Goal: Transaction & Acquisition: Subscribe to service/newsletter

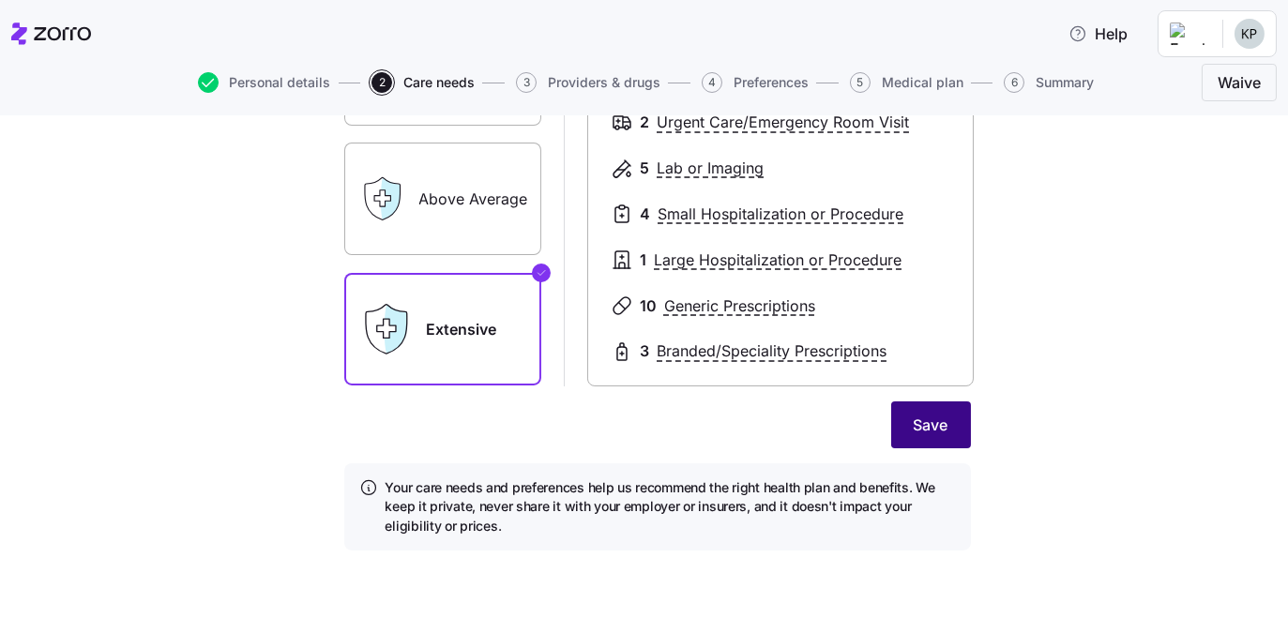
click at [948, 414] on span "Save" at bounding box center [930, 425] width 35 height 23
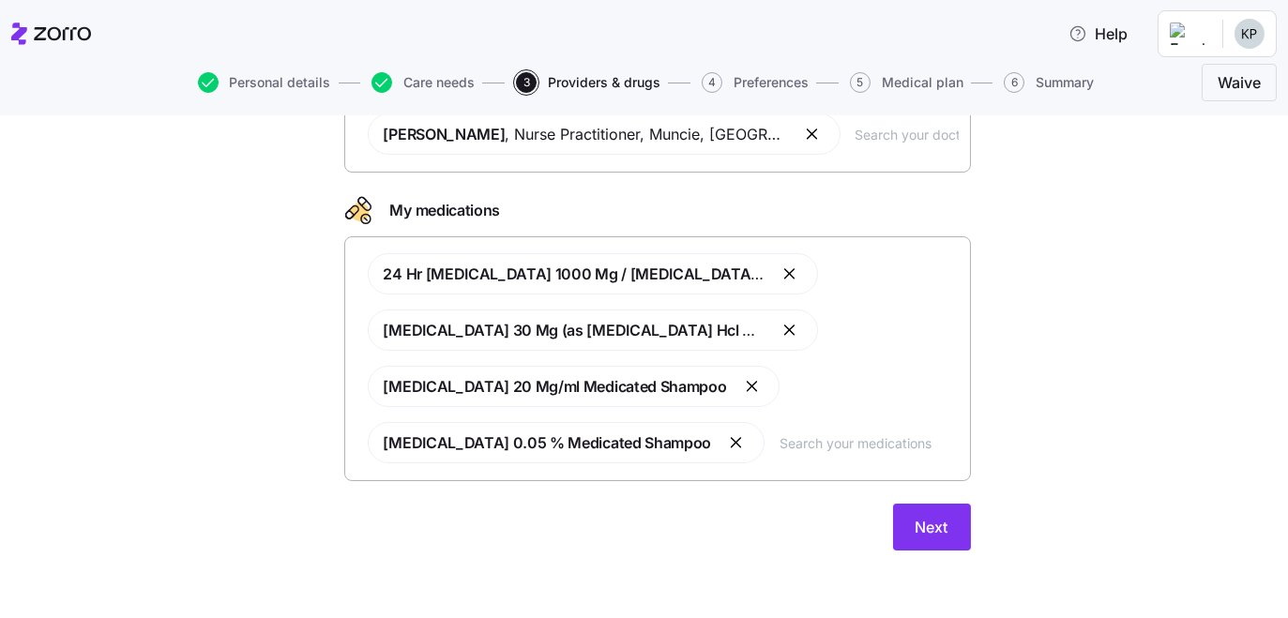
scroll to position [494, 0]
click at [948, 516] on span "Next" at bounding box center [931, 527] width 33 height 23
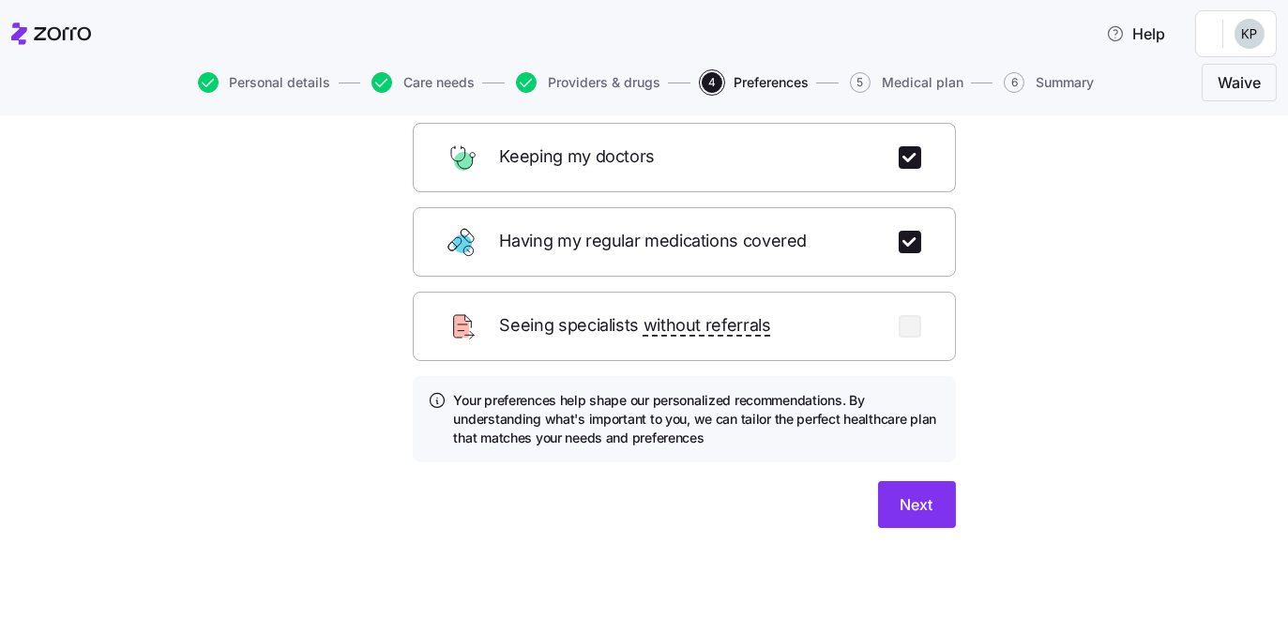
scroll to position [475, 0]
click at [933, 493] on span "Next" at bounding box center [916, 504] width 33 height 23
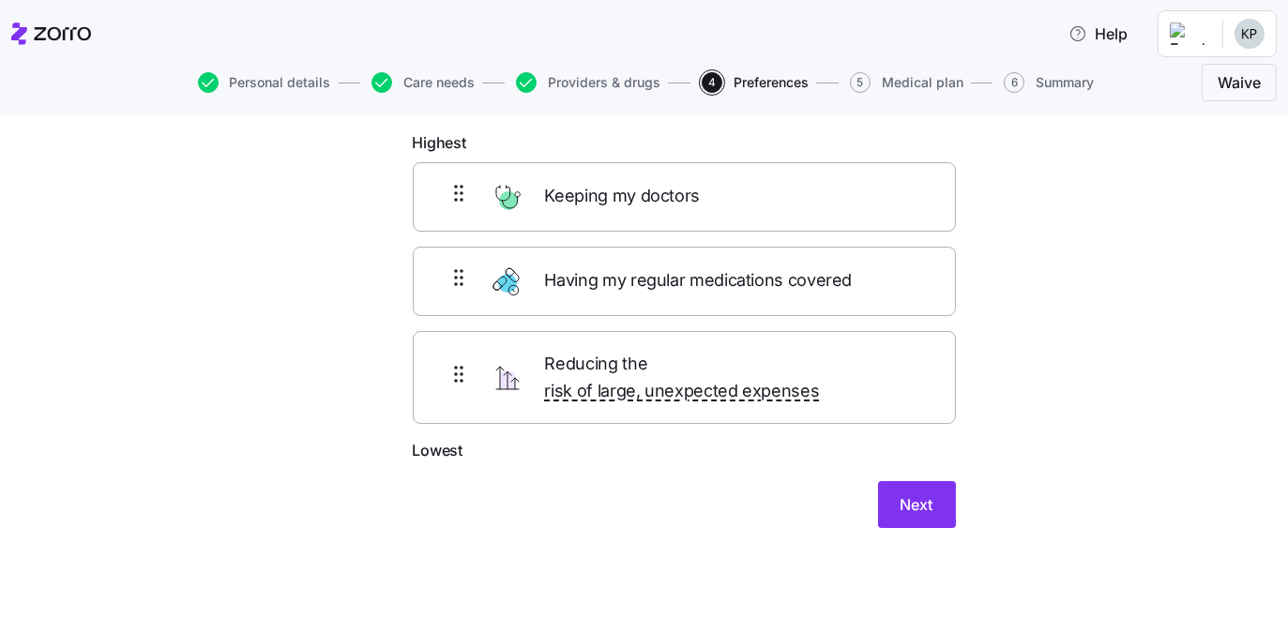
scroll to position [232, 0]
click at [956, 481] on button "Next" at bounding box center [917, 504] width 78 height 47
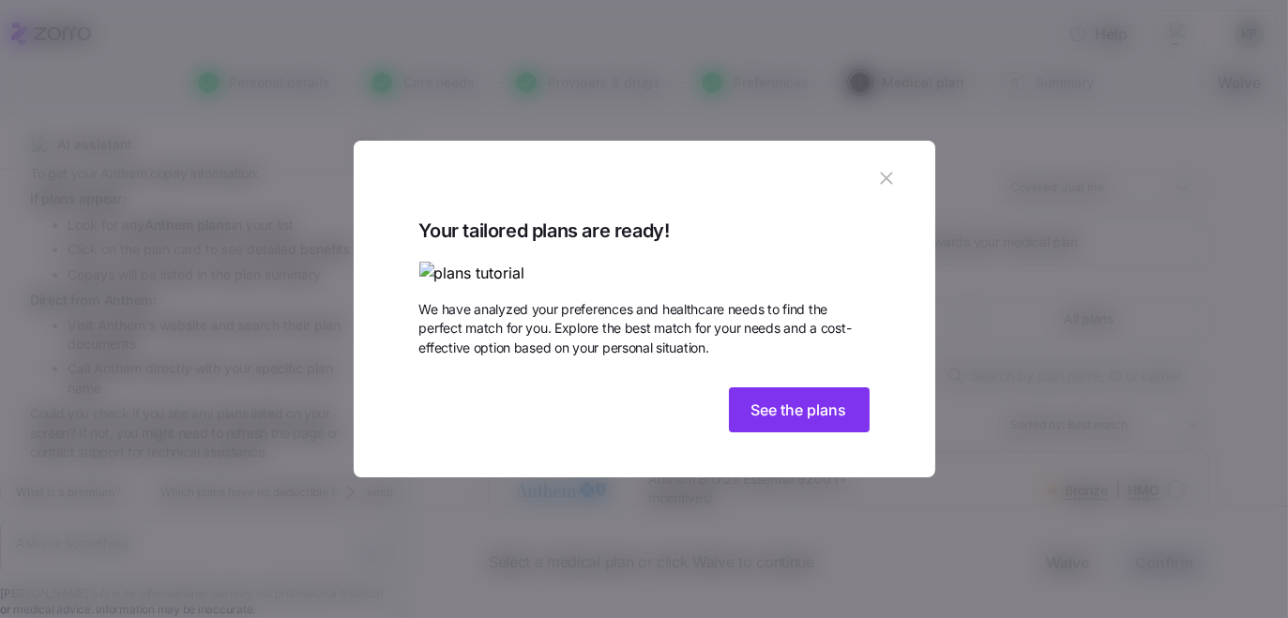
scroll to position [146, 0]
click at [847, 421] on span "See the plans" at bounding box center [799, 410] width 96 height 23
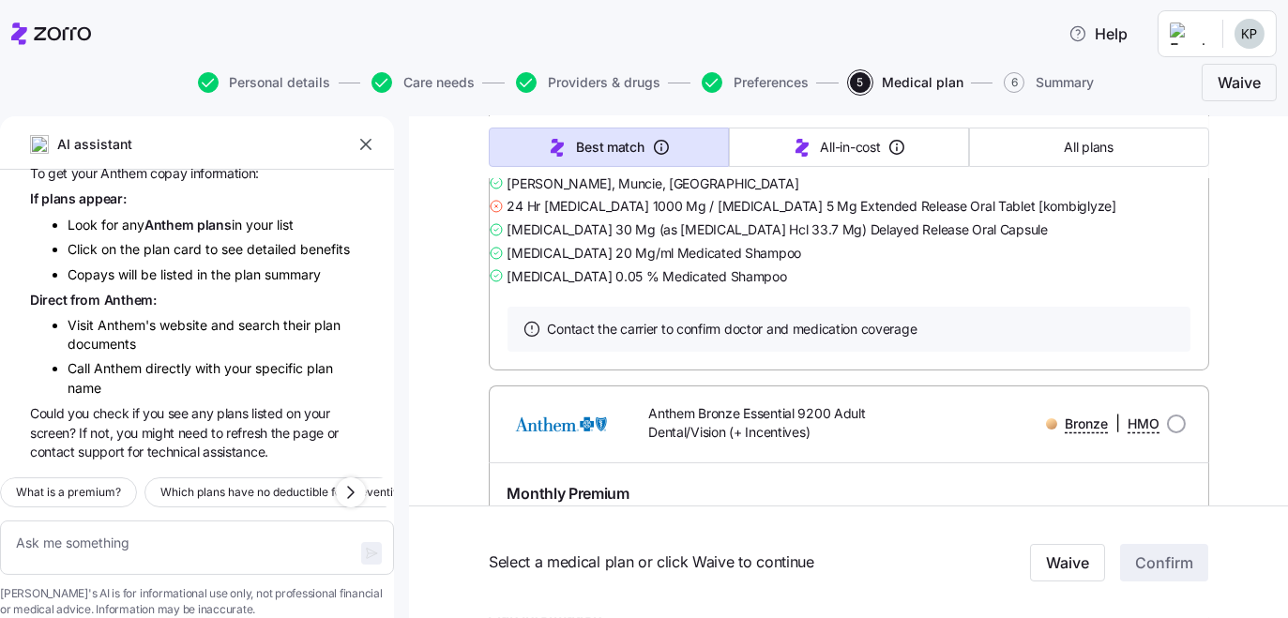
scroll to position [767, 0]
click at [665, 71] on link "Summary of benefits" at bounding box center [586, 62] width 158 height 19
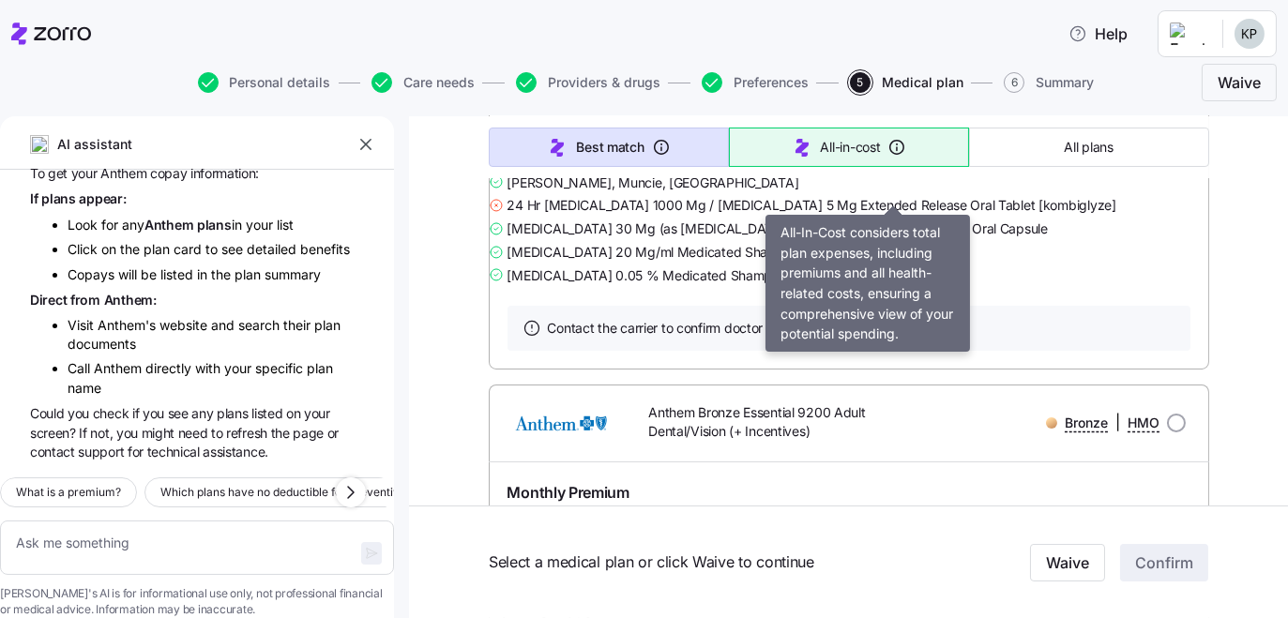
click at [881, 157] on span "All-in-cost" at bounding box center [851, 147] width 60 height 19
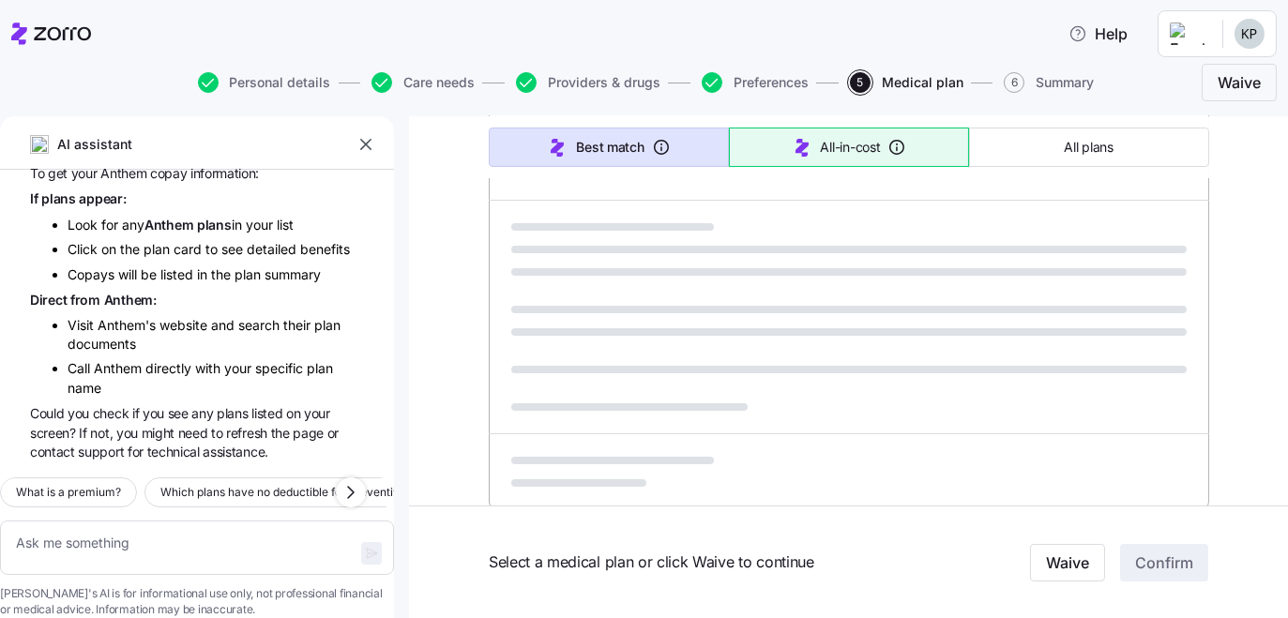
type textarea "x"
type input "Sorted by: All-in-cost"
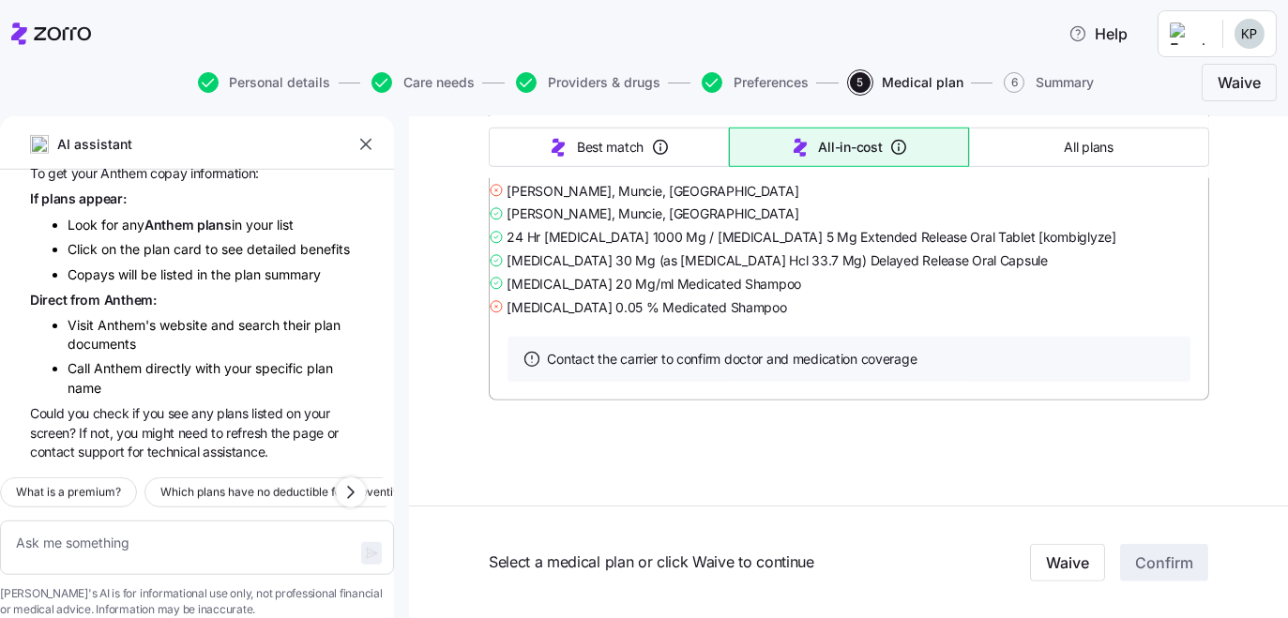
scroll to position [4177, 0]
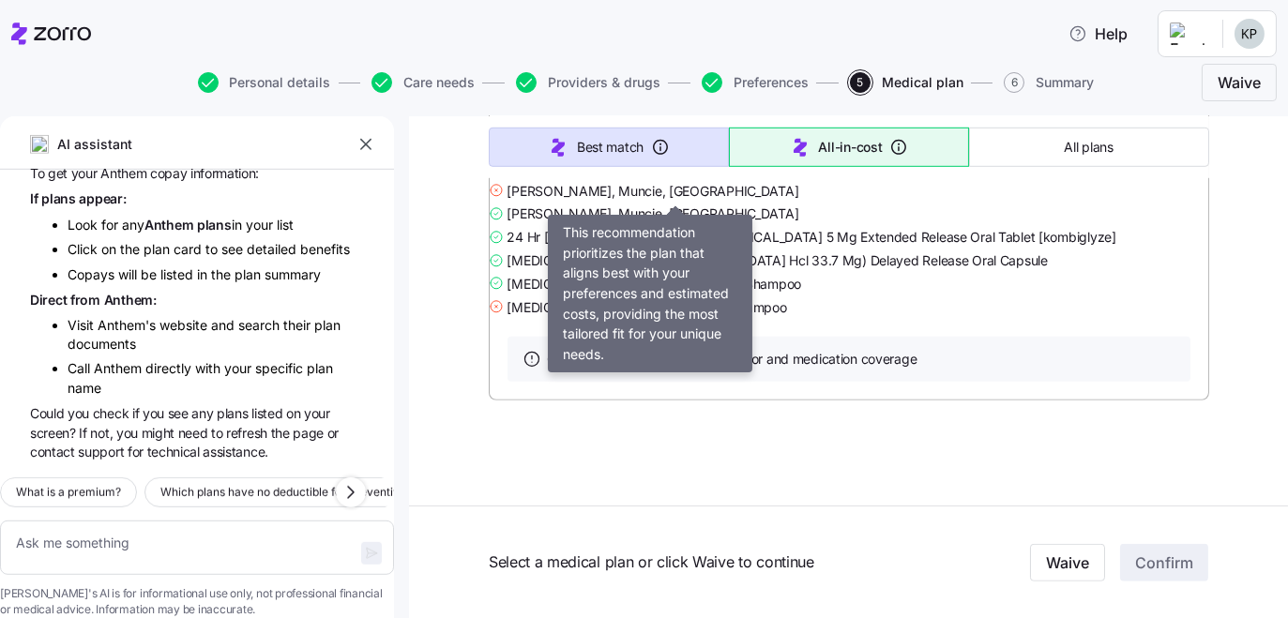
click at [643, 157] on span "Best match" at bounding box center [610, 147] width 67 height 19
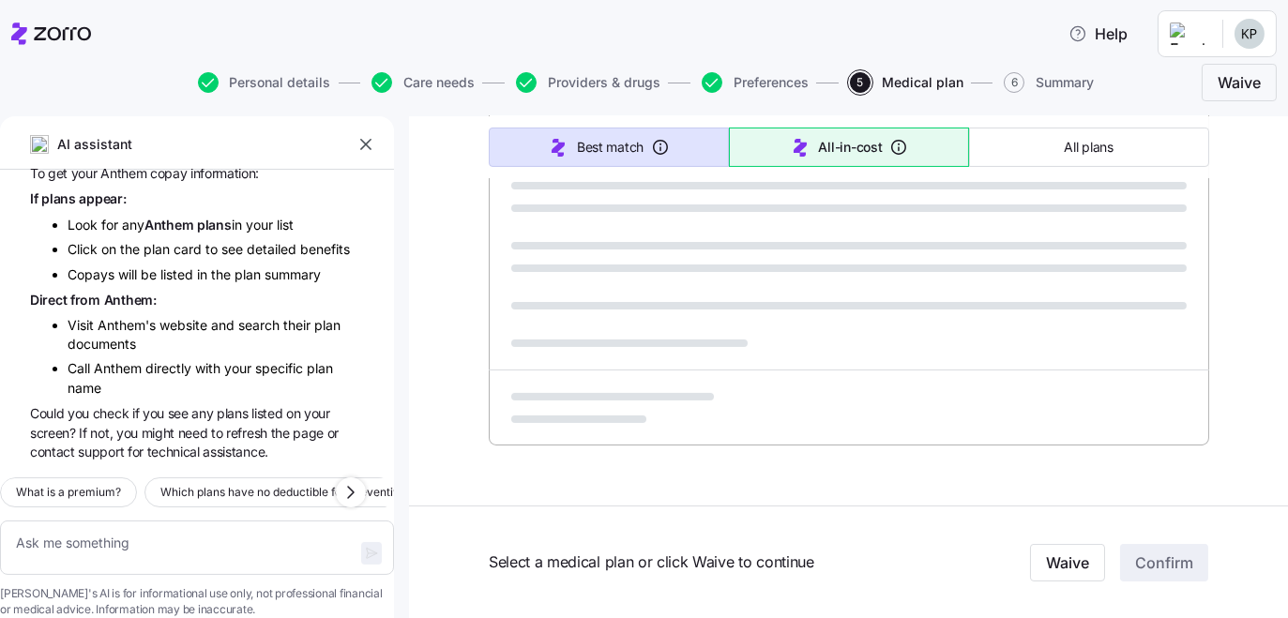
scroll to position [1689, 0]
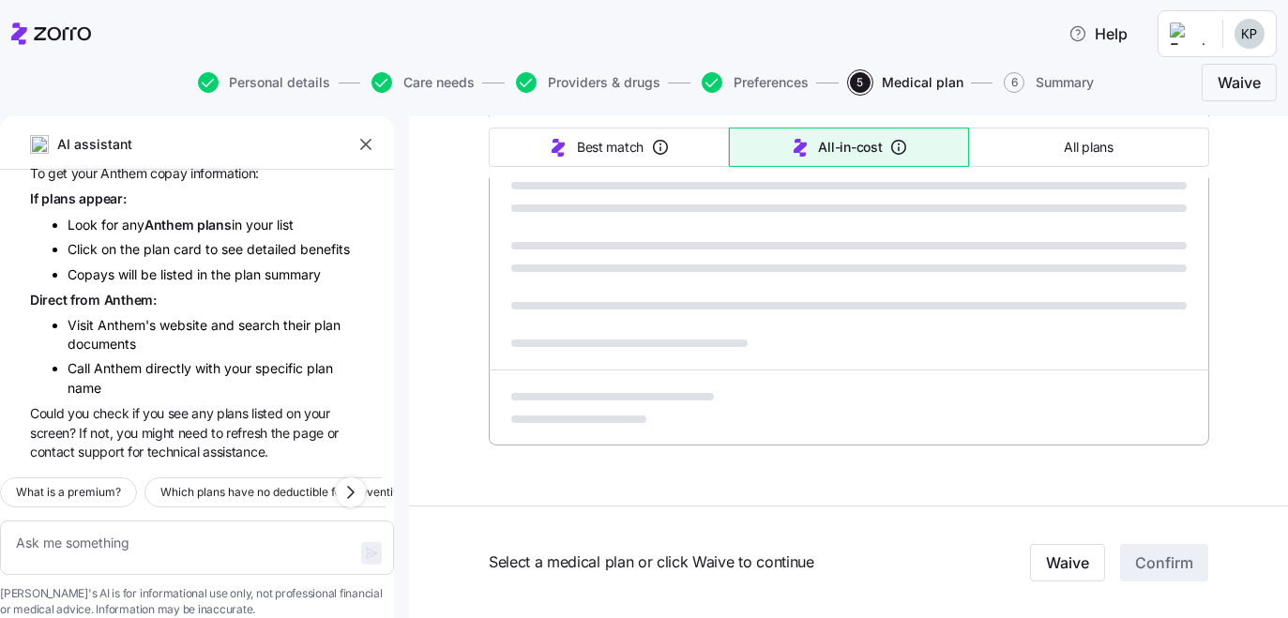
type textarea "x"
type input "Sorted by: Best match"
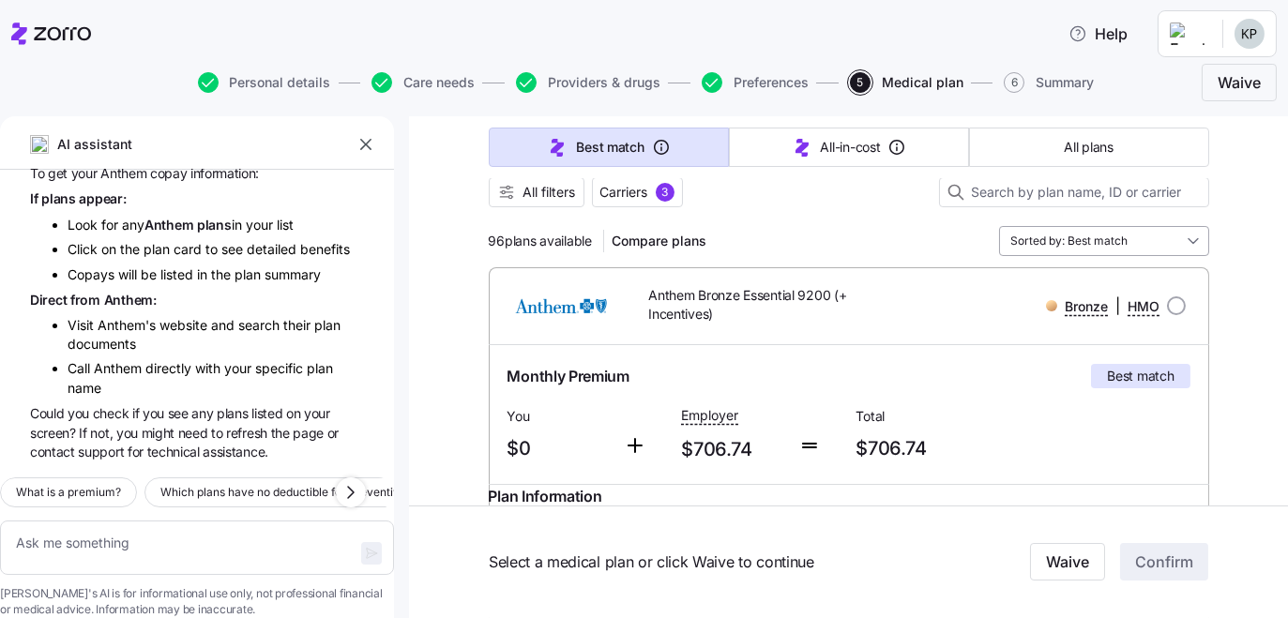
scroll to position [170, 0]
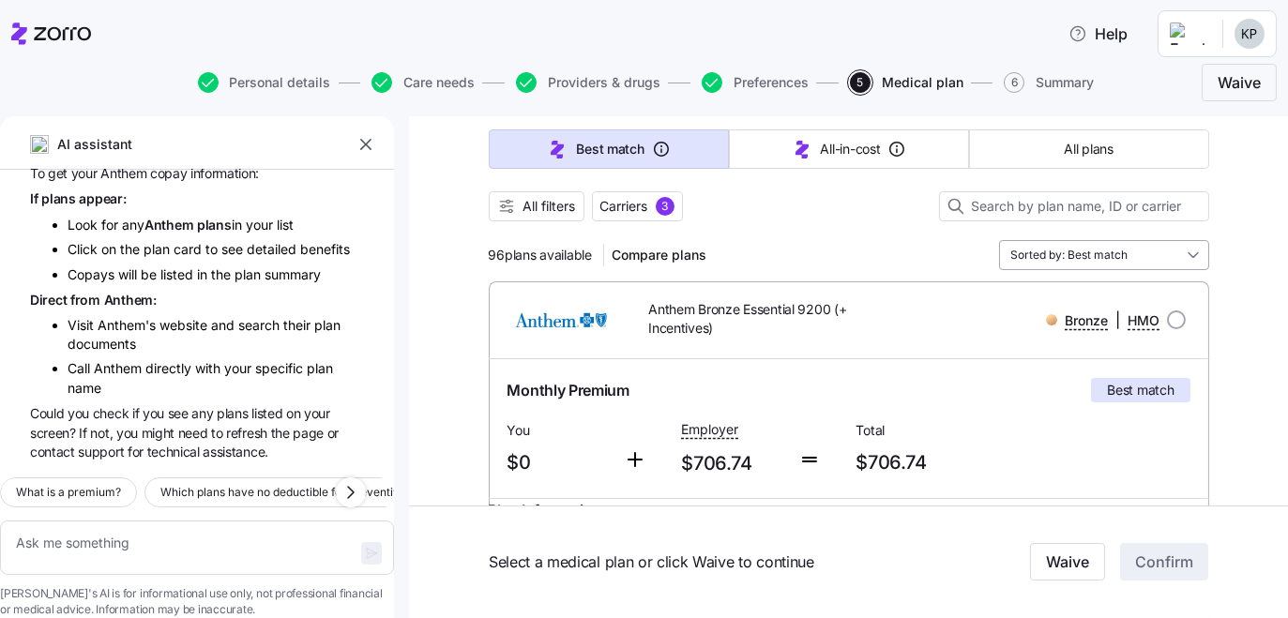
click at [1195, 270] on input "Sorted by: Best match" at bounding box center [1104, 255] width 210 height 30
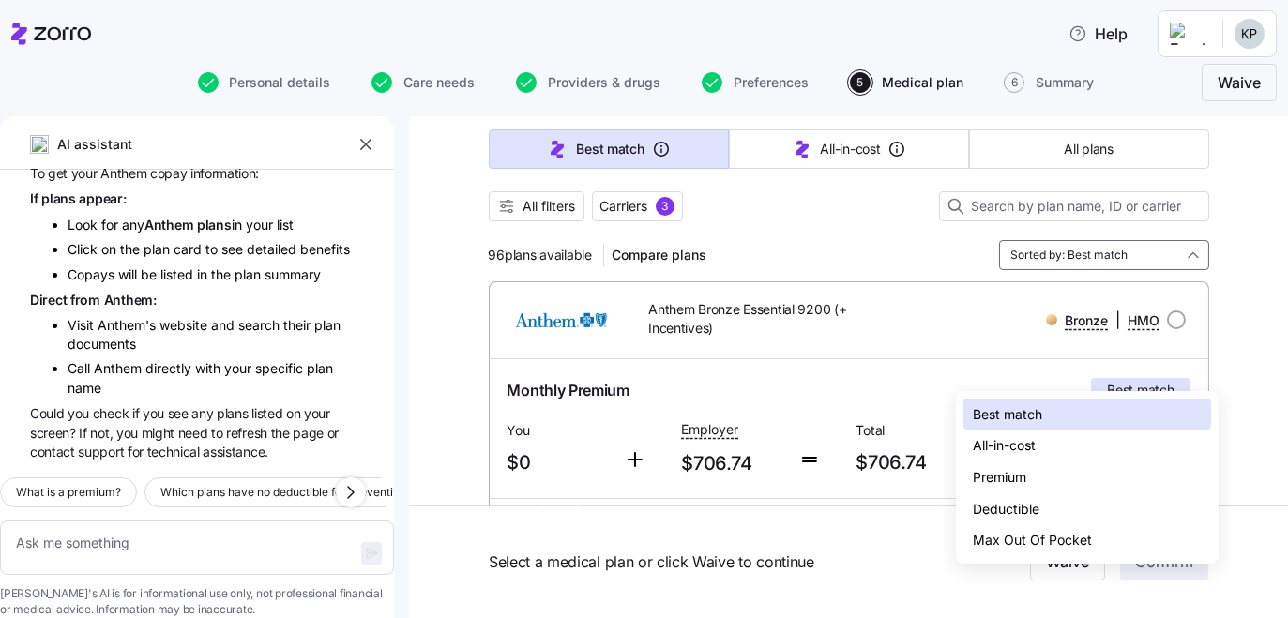
click at [1025, 493] on div "Premium" at bounding box center [1087, 477] width 248 height 32
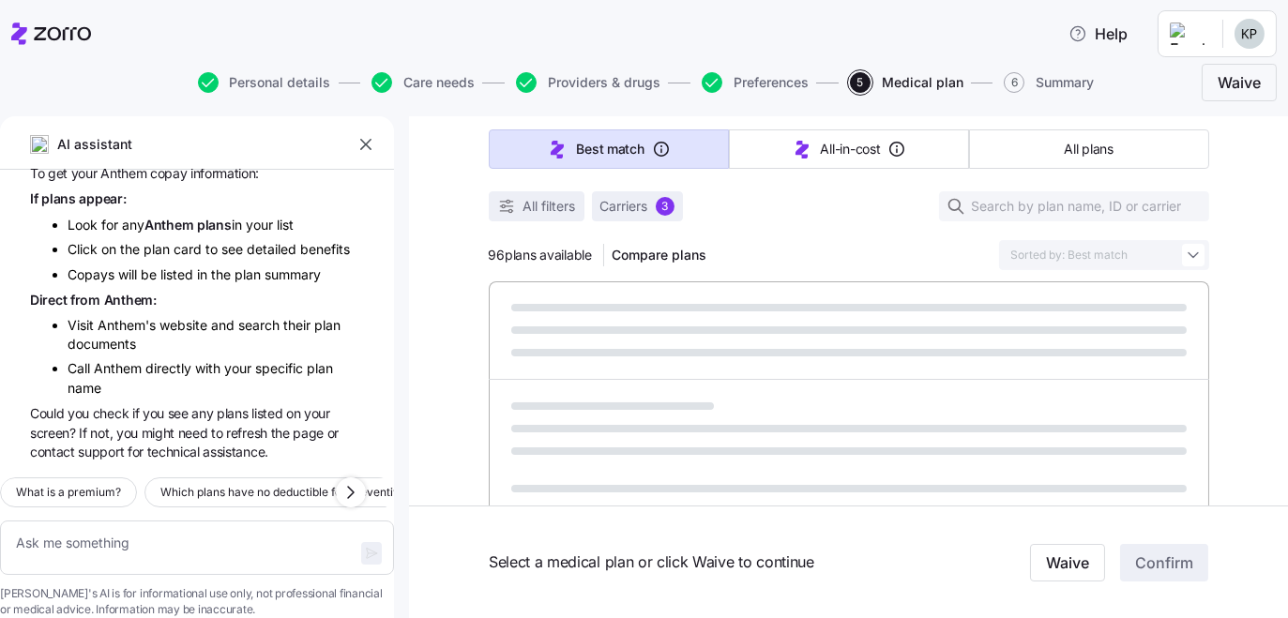
type textarea "x"
type input "Sorted by: Premium"
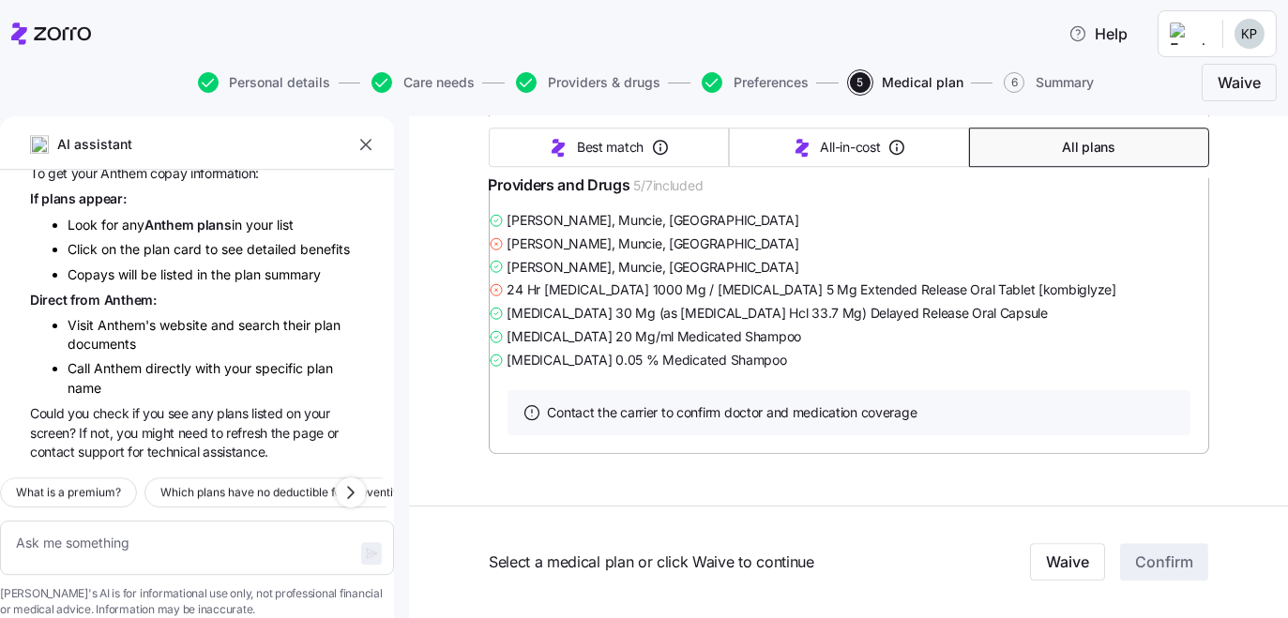
scroll to position [14067, 0]
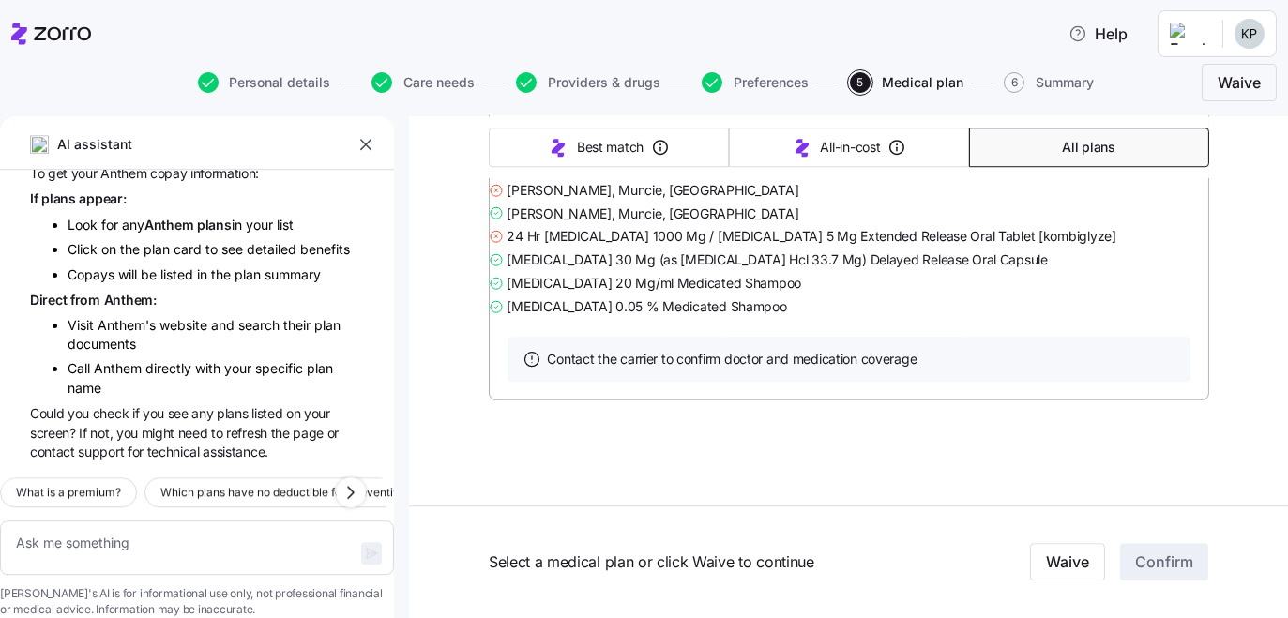
scroll to position [16368, 0]
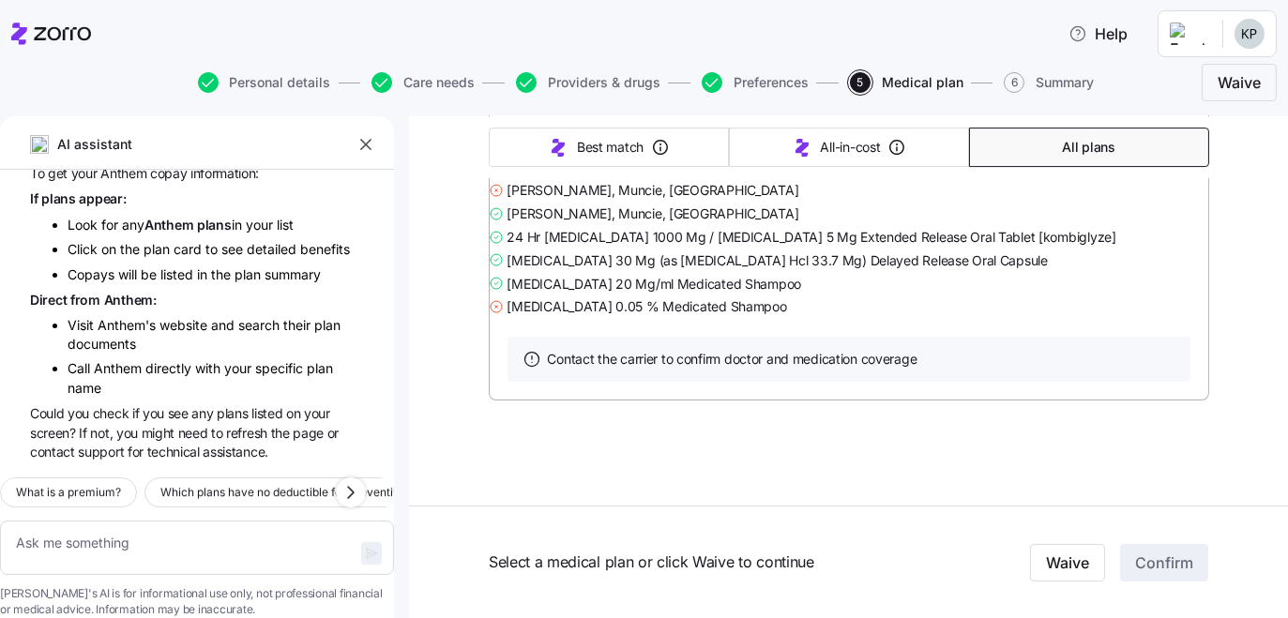
scroll to position [44843, 0]
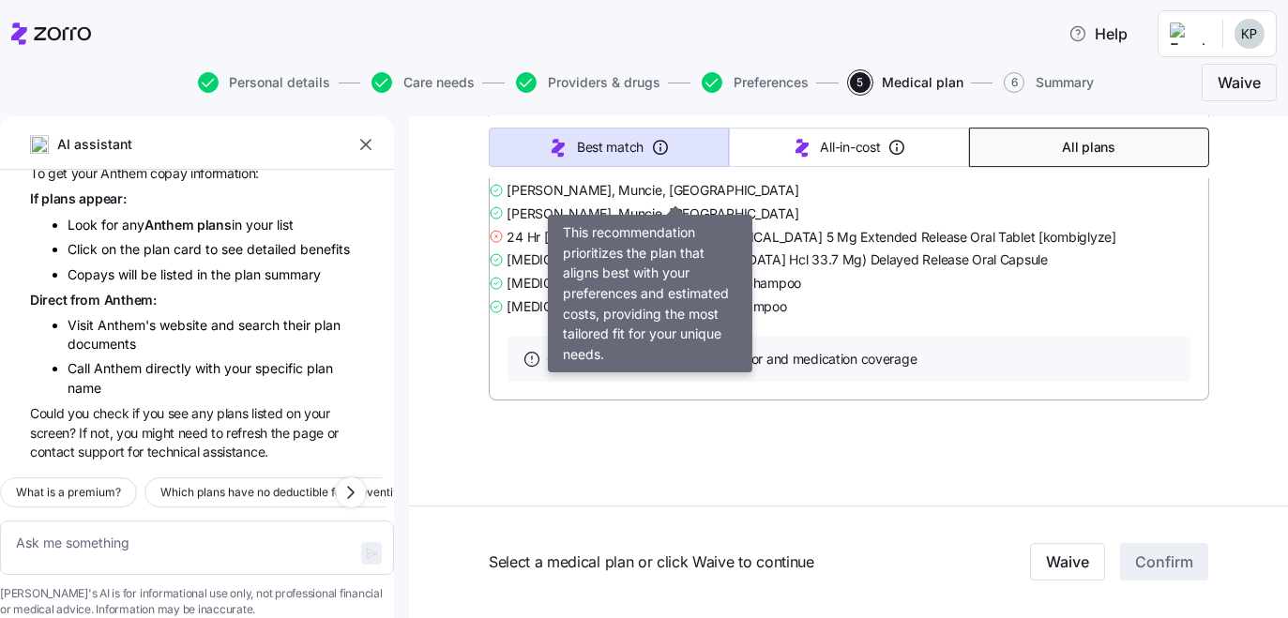
click at [643, 157] on span "Best match" at bounding box center [610, 147] width 67 height 19
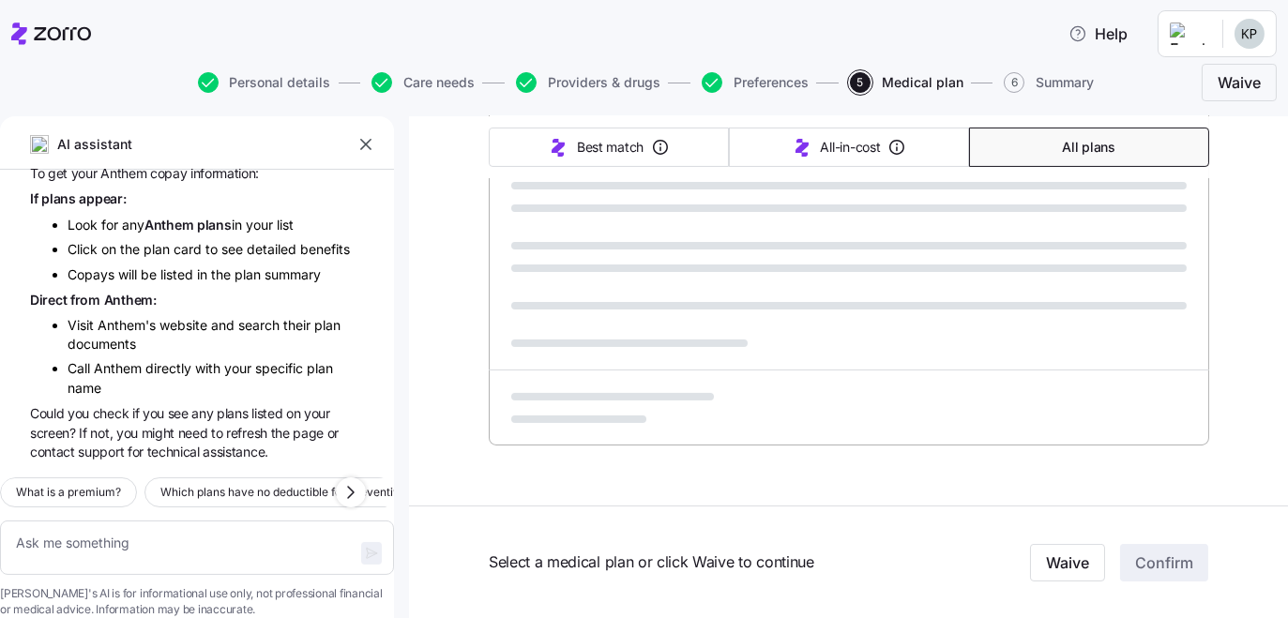
scroll to position [1689, 0]
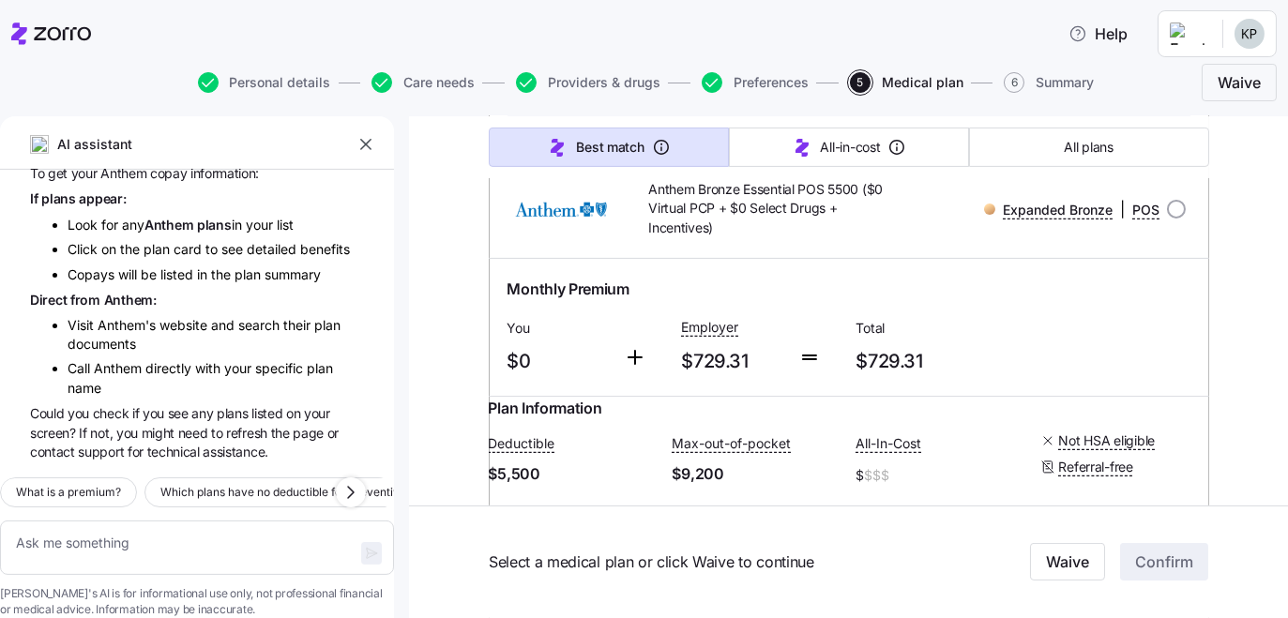
type textarea "x"
type input "Sorted by: Best match"
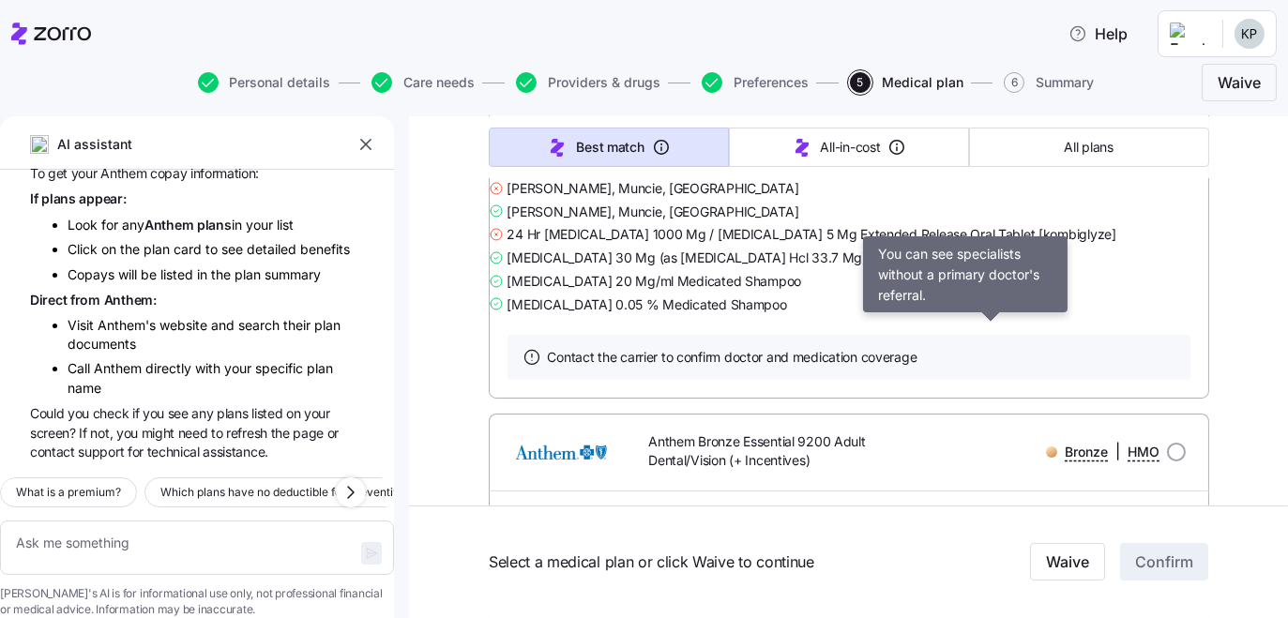
scroll to position [767, 0]
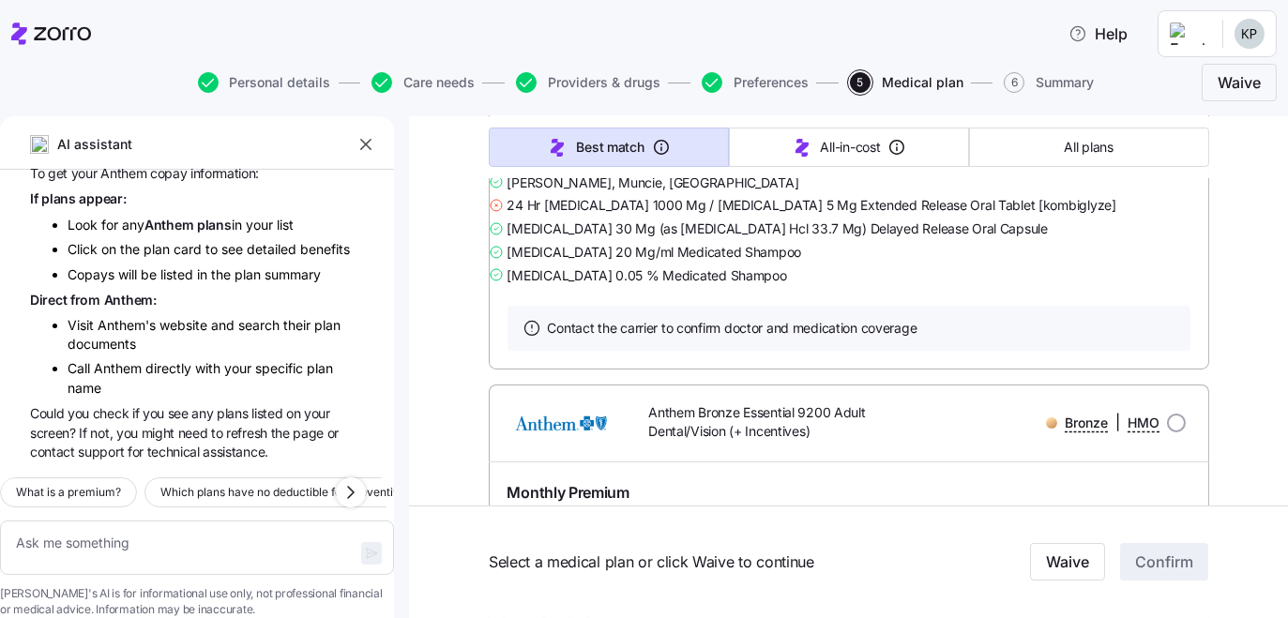
click at [665, 71] on link "Summary of benefits" at bounding box center [586, 62] width 158 height 19
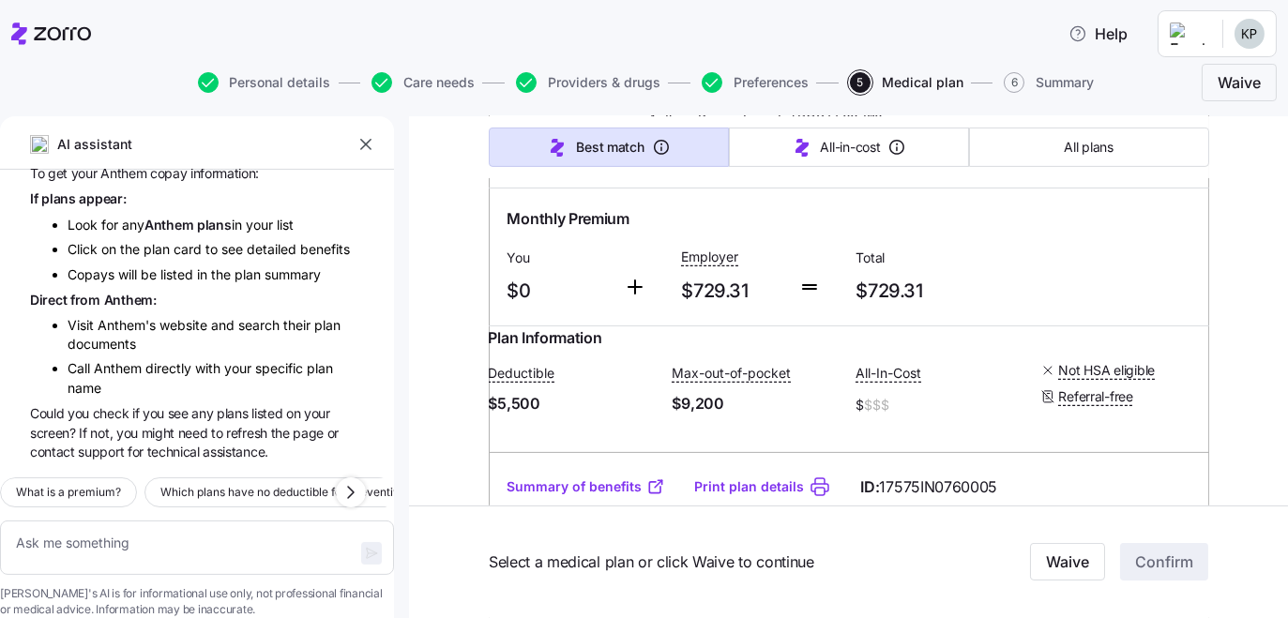
scroll to position [1790, 0]
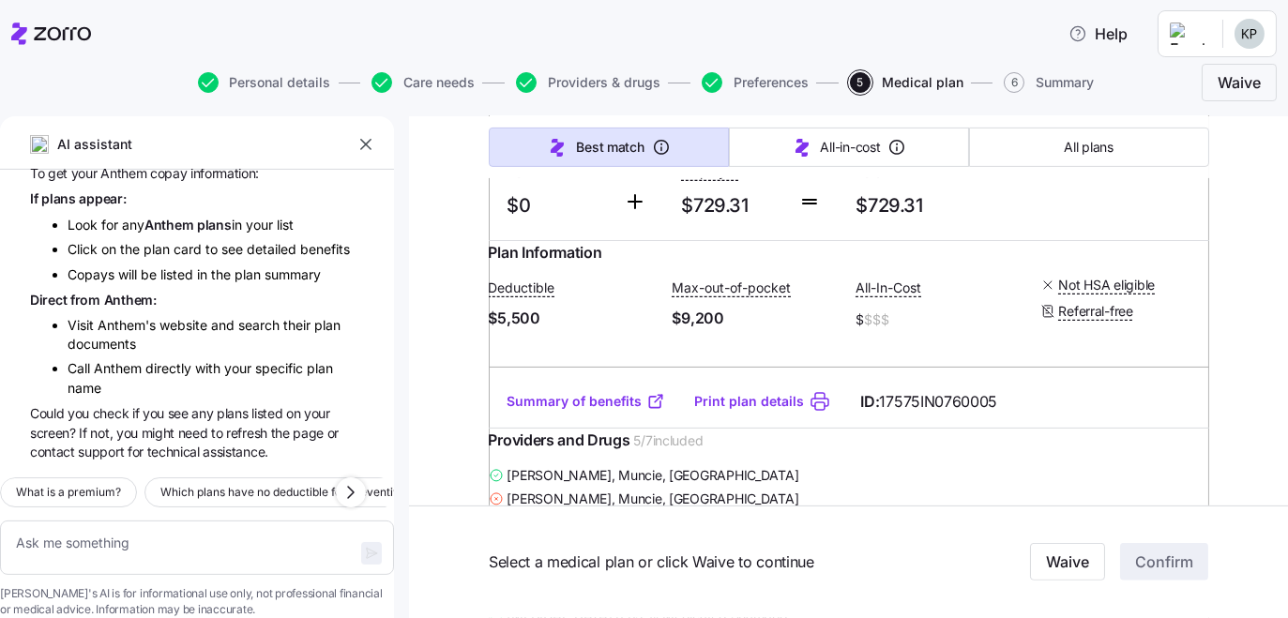
scroll to position [1876, 0]
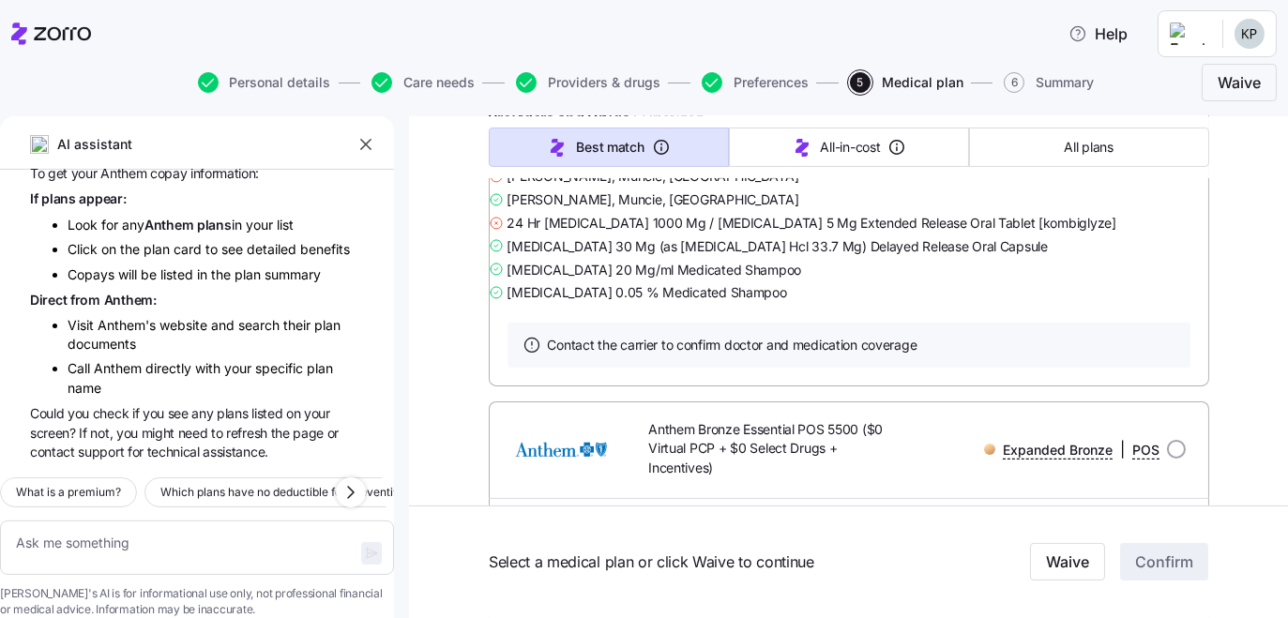
scroll to position [1364, 0]
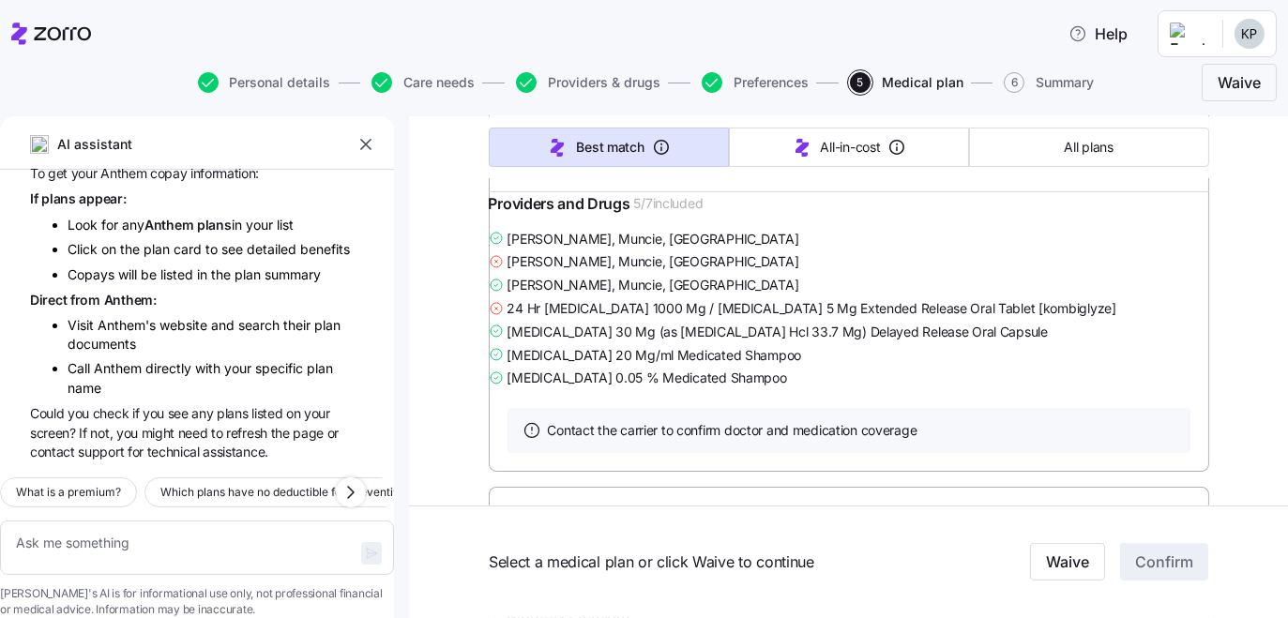
radio input "true"
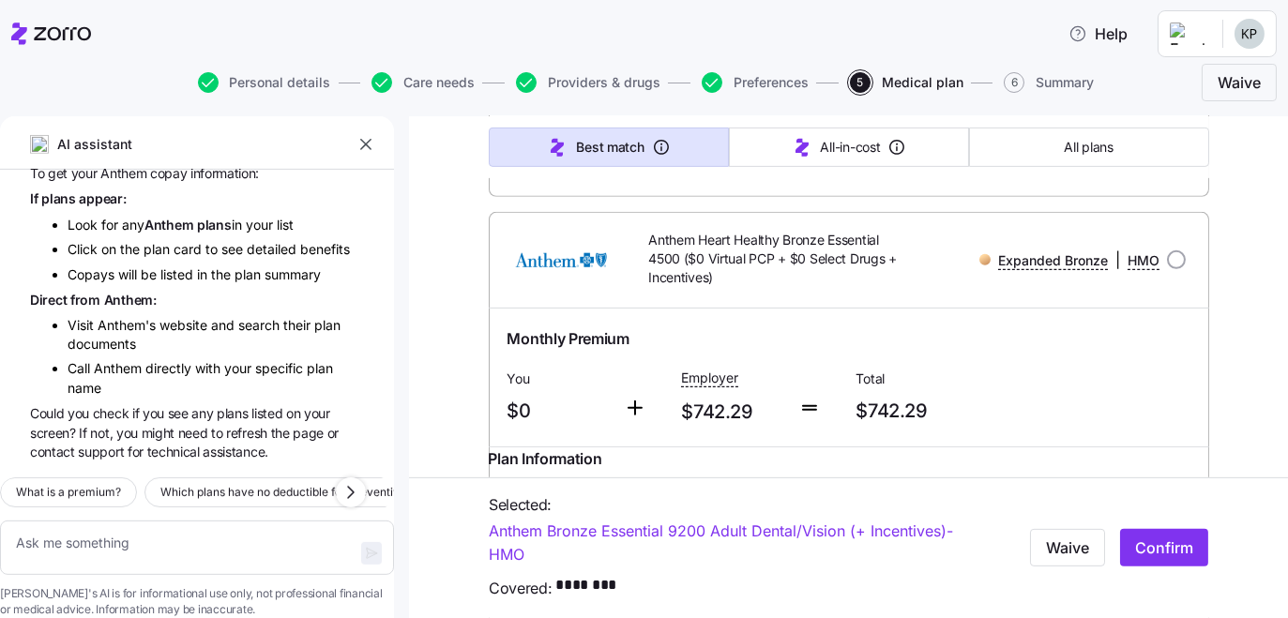
scroll to position [2387, 0]
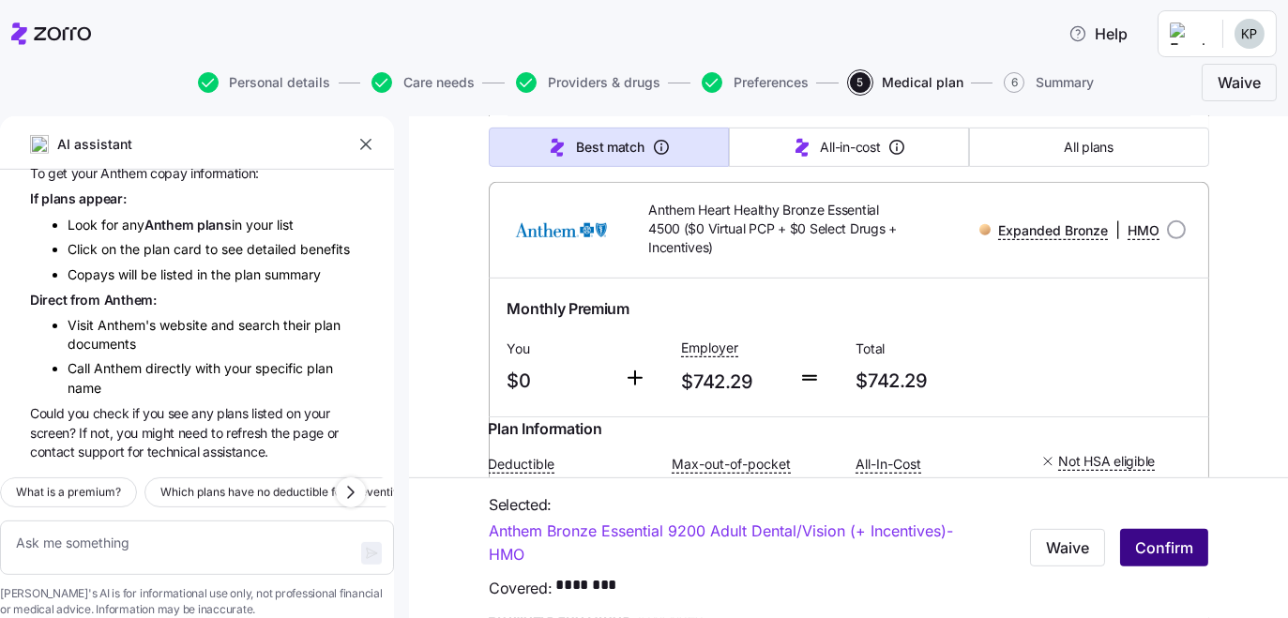
click at [1193, 536] on span "Confirm" at bounding box center [1164, 547] width 58 height 23
type textarea "x"
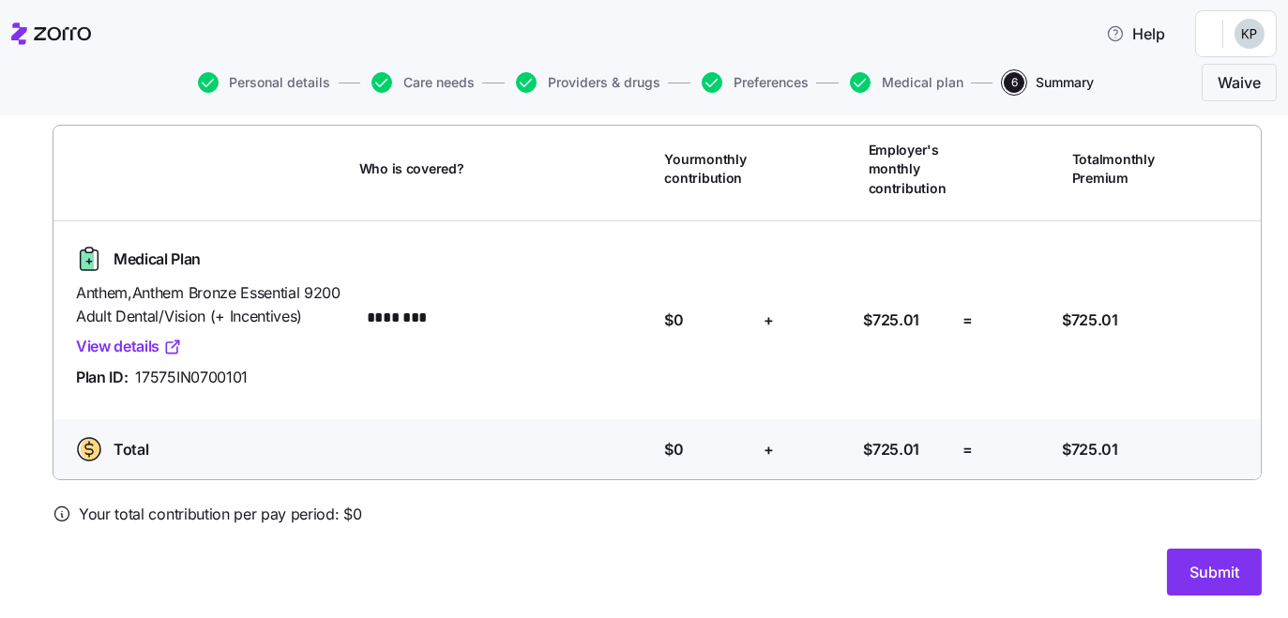
scroll to position [329, 0]
click at [1189, 568] on span "Submit" at bounding box center [1214, 572] width 50 height 23
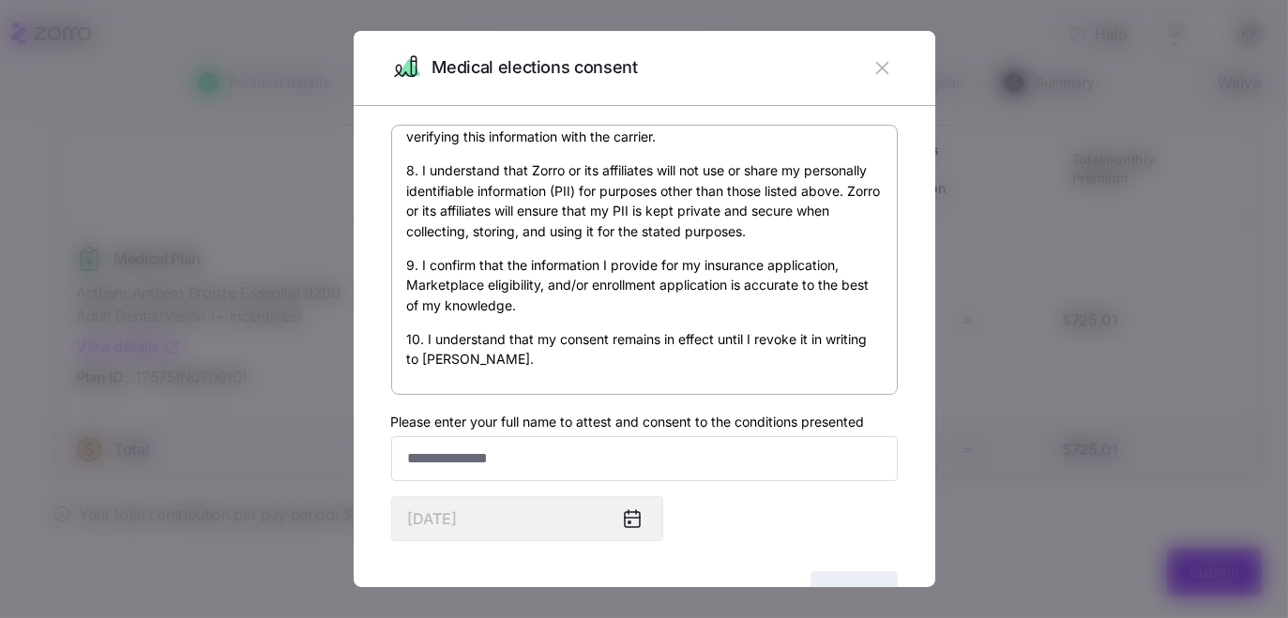
scroll to position [1371, 0]
click at [430, 481] on input "Please enter your full name to attest and consent to the conditions presented" at bounding box center [644, 458] width 506 height 45
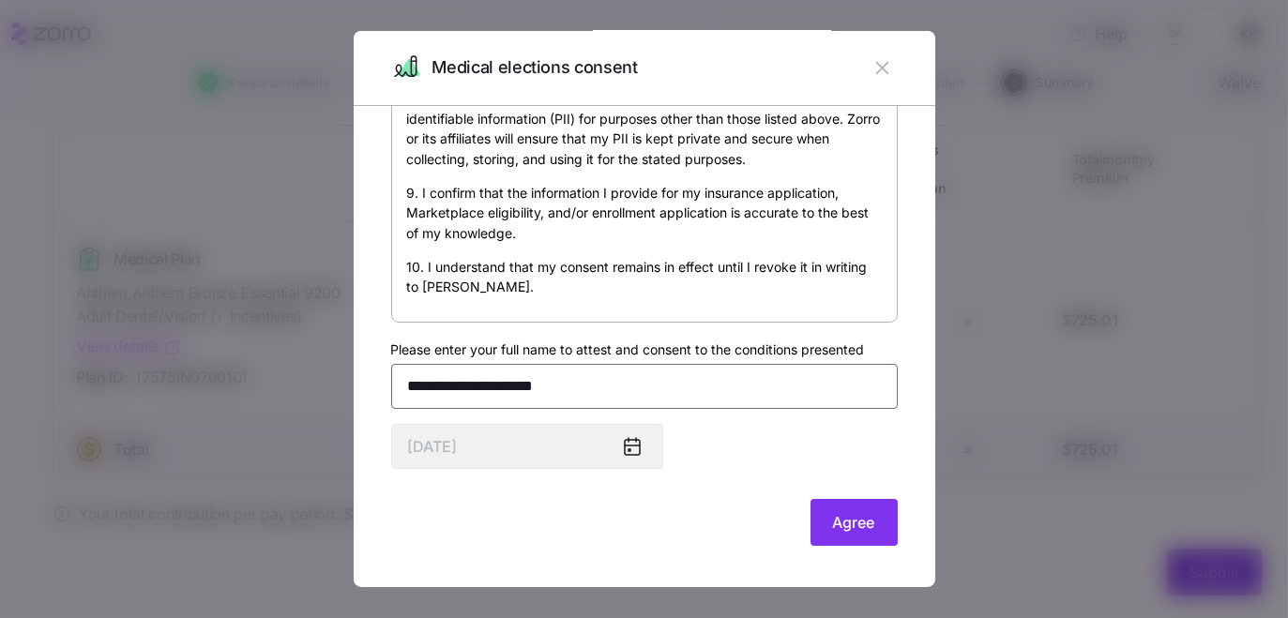
scroll to position [195, 0]
type input "**********"
click at [875, 516] on span "Agree" at bounding box center [854, 522] width 42 height 23
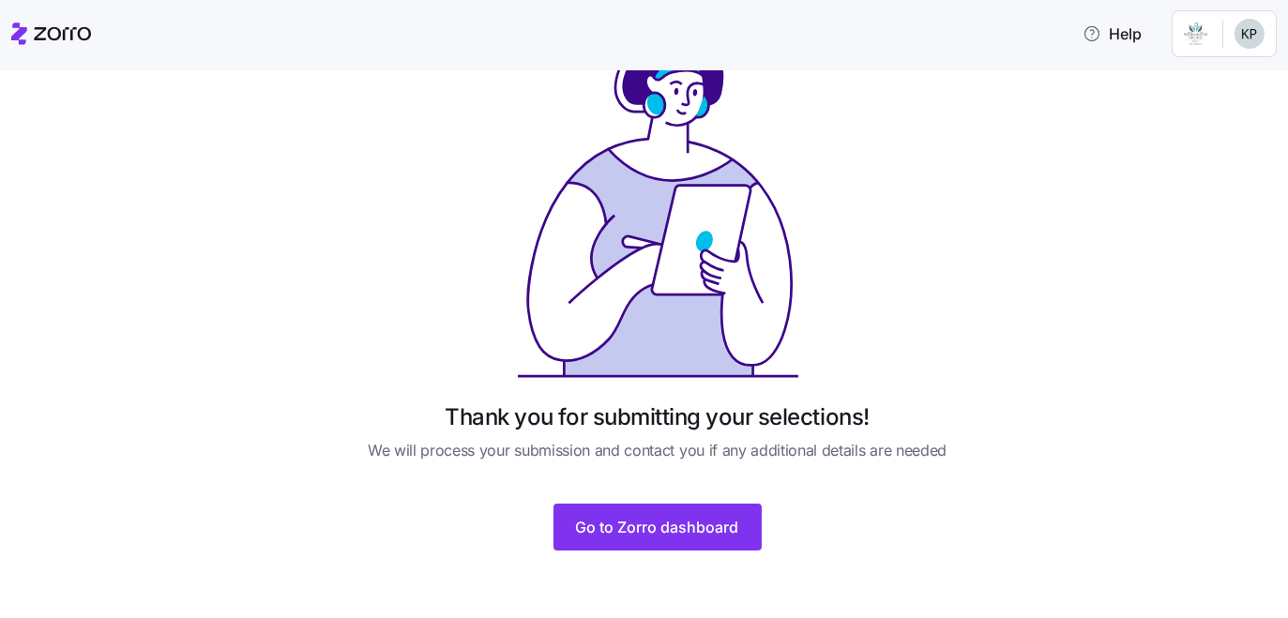
scroll to position [163, 0]
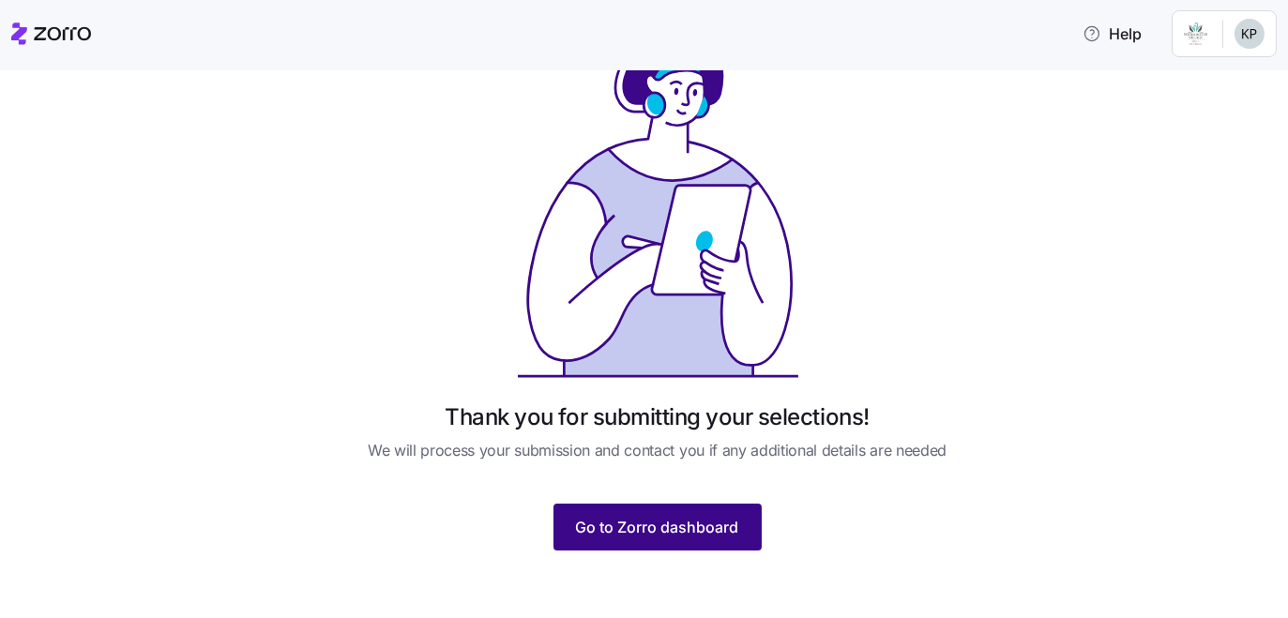
click at [683, 516] on span "Go to Zorro dashboard" at bounding box center [657, 527] width 163 height 23
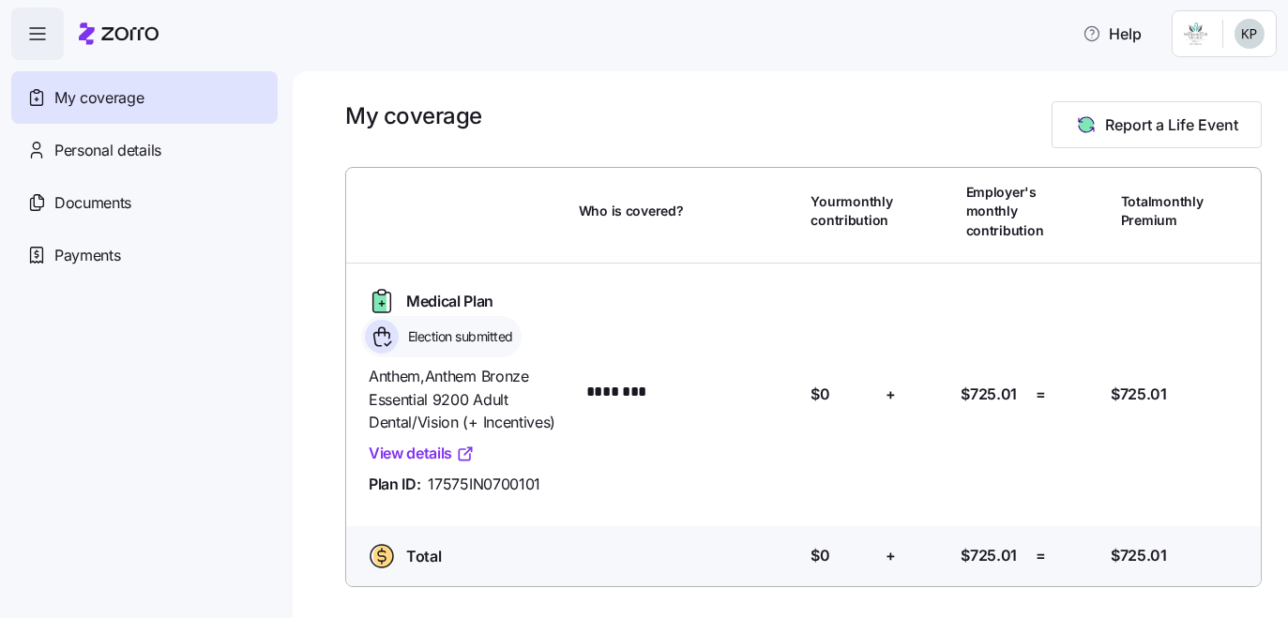
scroll to position [223, 0]
click at [161, 162] on span "Personal details" at bounding box center [107, 150] width 107 height 23
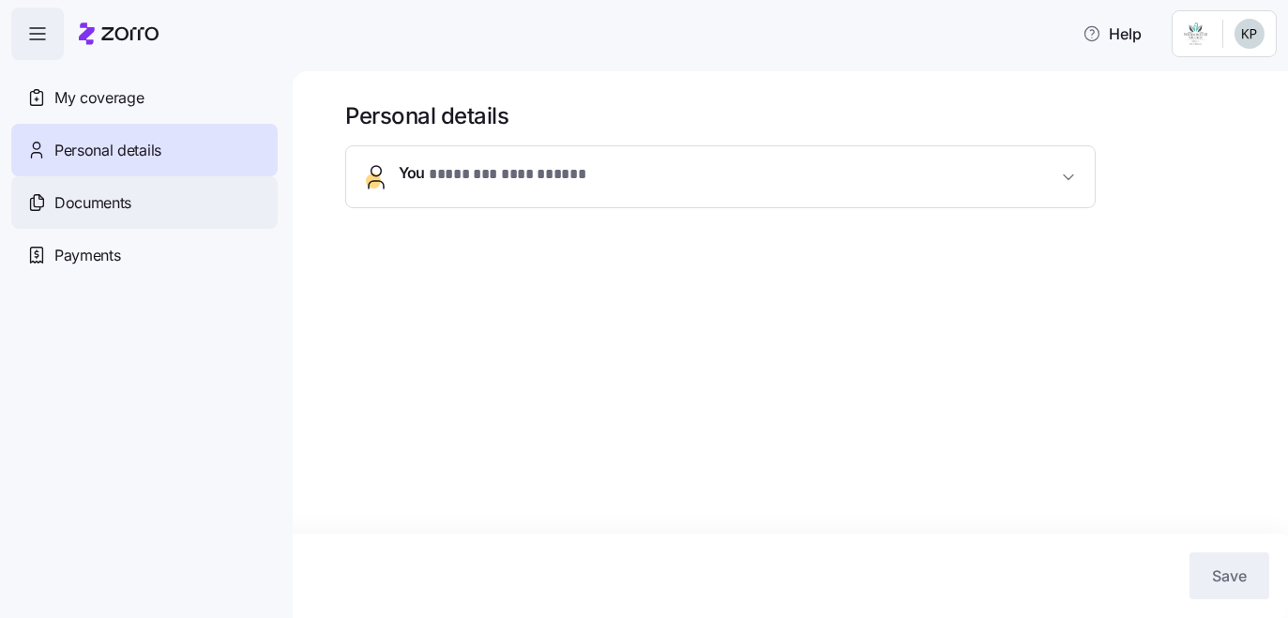
click at [123, 215] on span "Documents" at bounding box center [92, 202] width 77 height 23
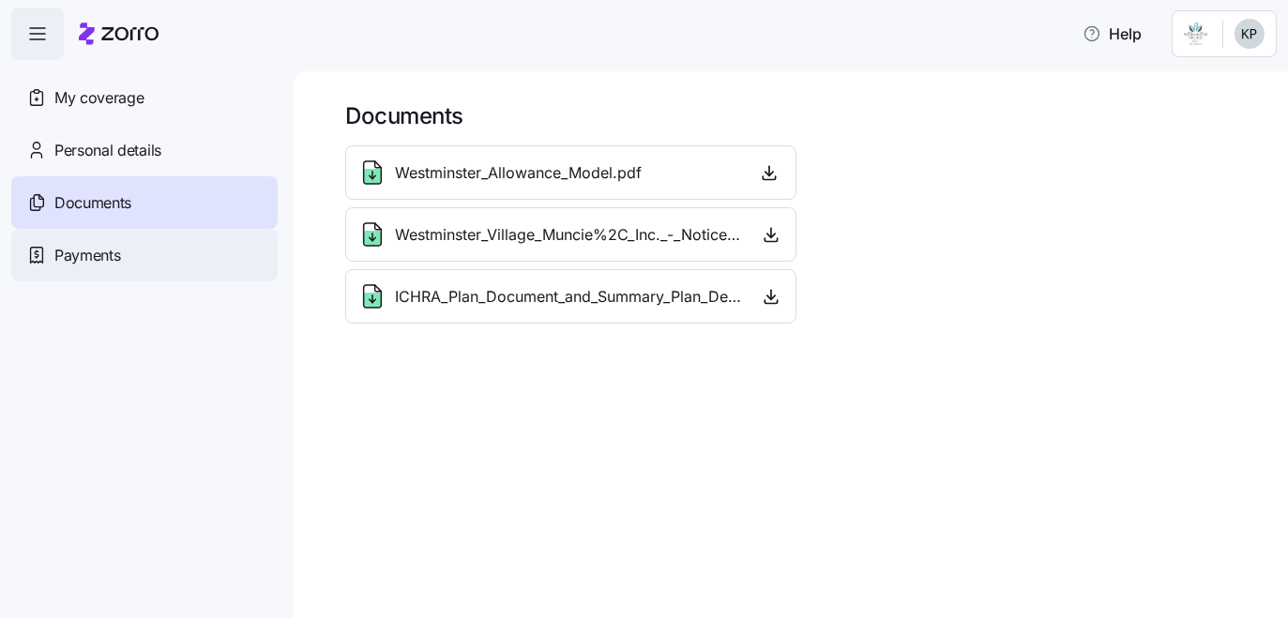
click at [155, 281] on div "Payments" at bounding box center [144, 255] width 266 height 53
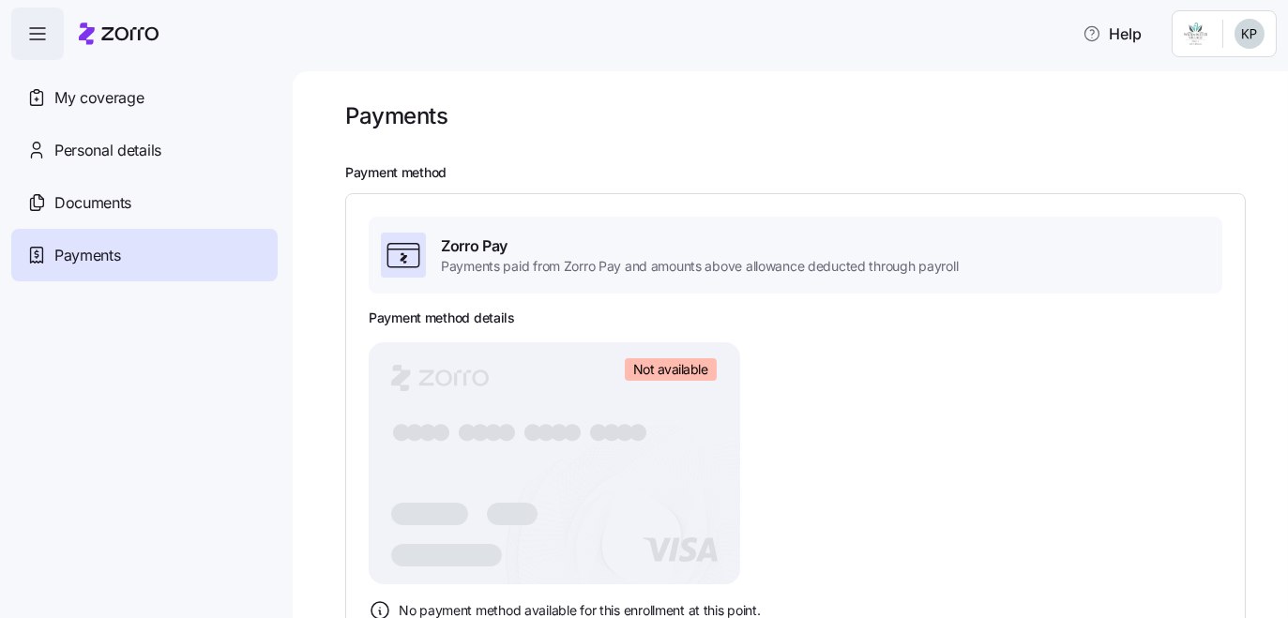
click at [149, 39] on icon at bounding box center [119, 34] width 80 height 23
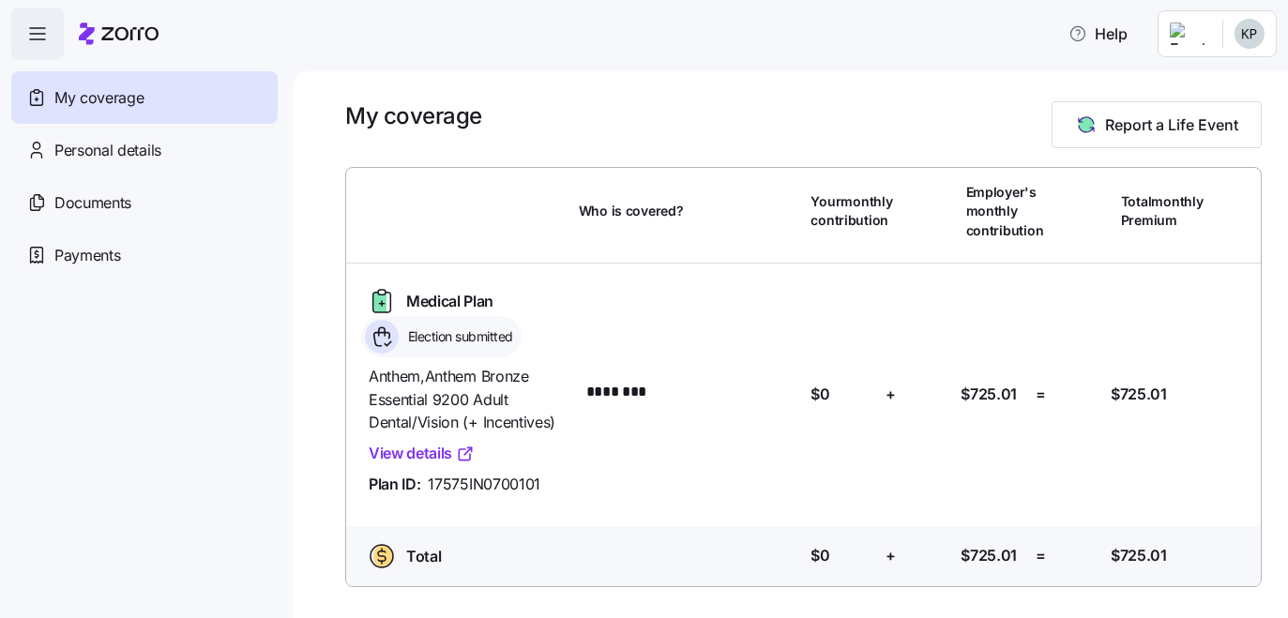
scroll to position [223, 0]
click at [475, 442] on link "View details" at bounding box center [422, 453] width 106 height 23
click at [117, 215] on span "Documents" at bounding box center [92, 202] width 77 height 23
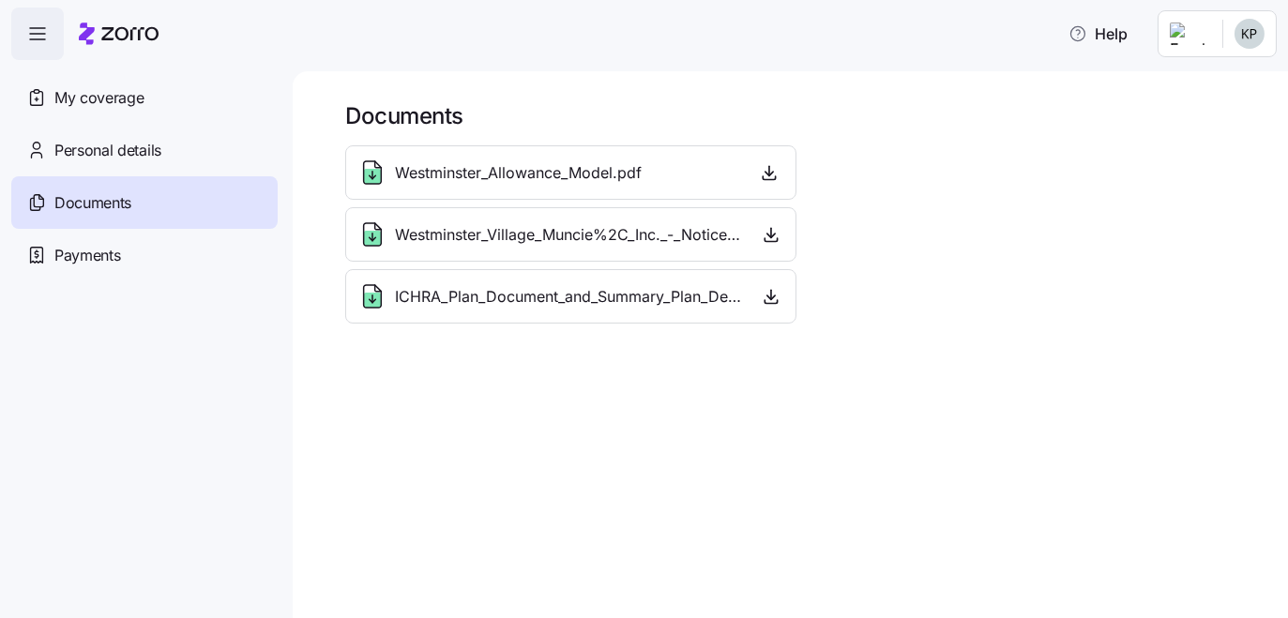
click at [638, 309] on span "ICHRA_Plan_Document_and_Summary_Plan_Description_-_2025.pdf" at bounding box center [569, 296] width 348 height 23
click at [780, 306] on icon "button" at bounding box center [770, 296] width 19 height 19
click at [131, 107] on span "My coverage" at bounding box center [98, 97] width 89 height 23
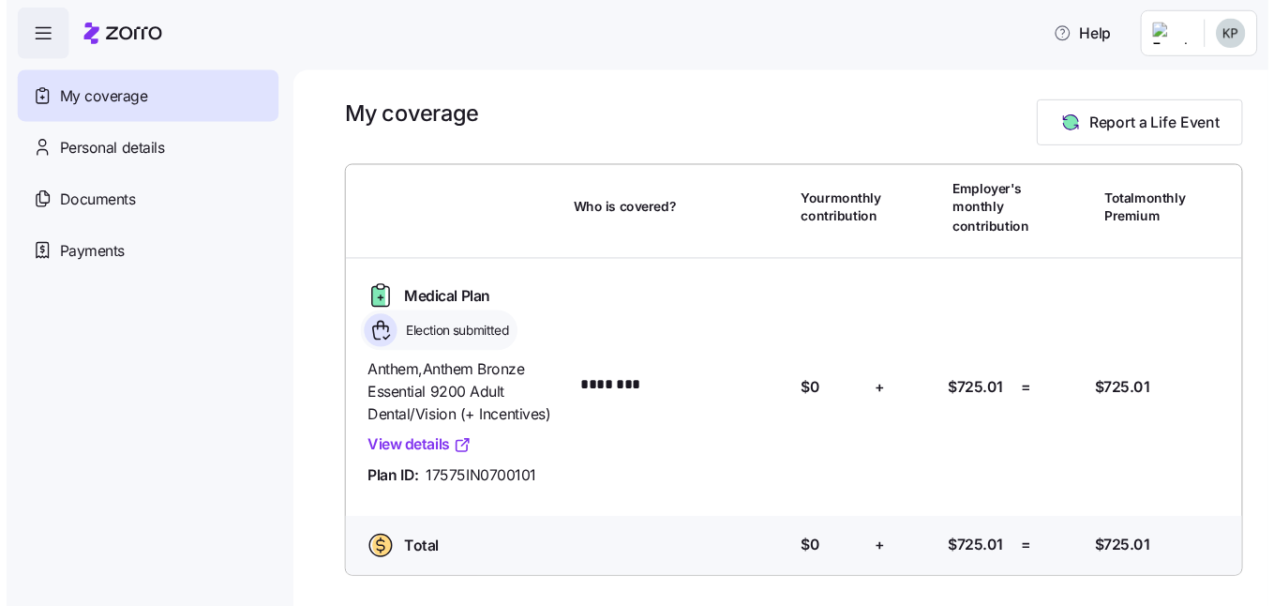
scroll to position [223, 0]
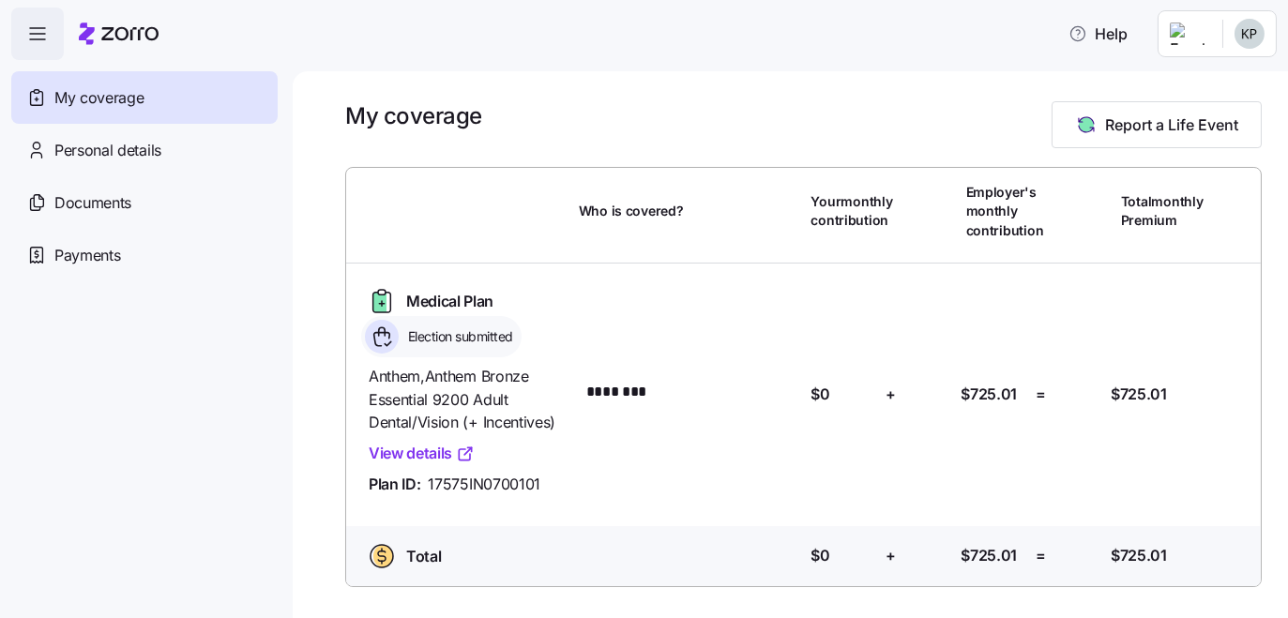
click at [49, 43] on icon "button" at bounding box center [37, 34] width 23 height 23
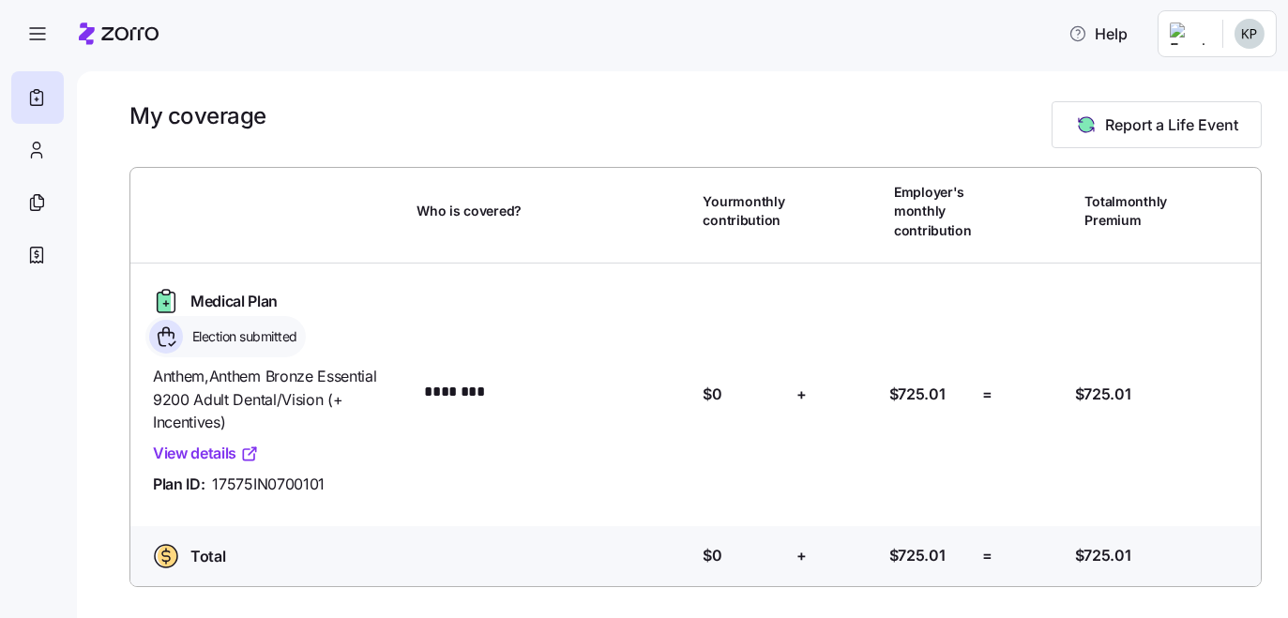
scroll to position [0, 0]
click at [46, 36] on icon "button" at bounding box center [37, 34] width 23 height 23
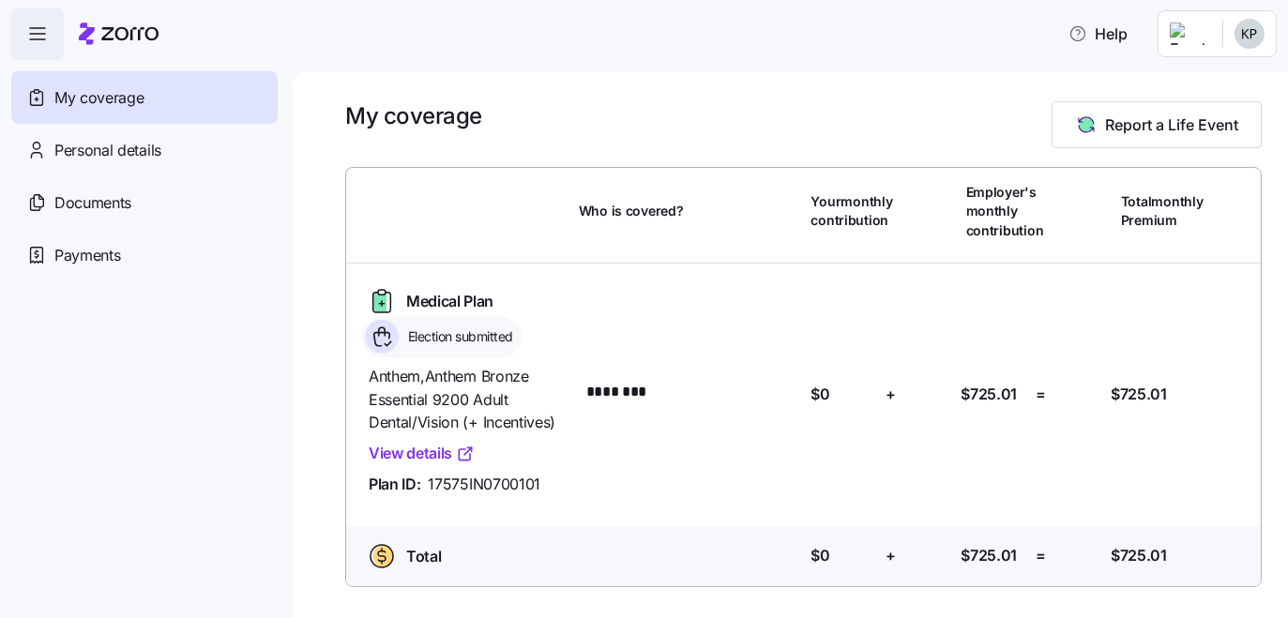
scroll to position [223, 0]
click at [107, 162] on span "Personal details" at bounding box center [107, 150] width 107 height 23
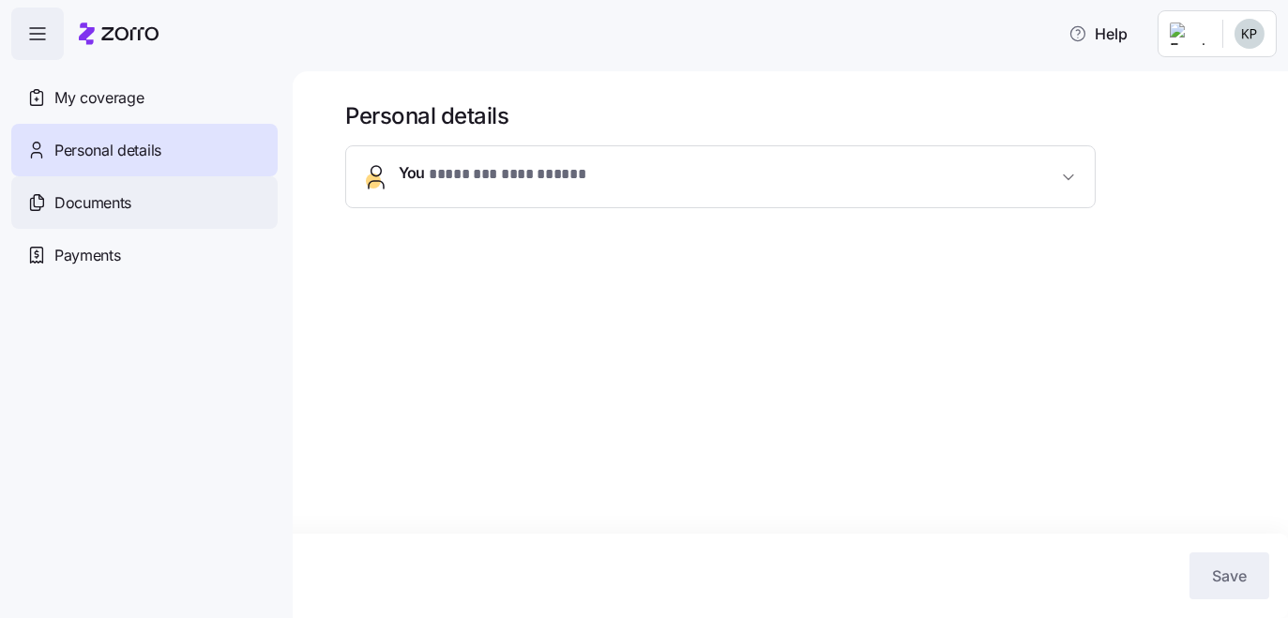
click at [89, 215] on span "Documents" at bounding box center [92, 202] width 77 height 23
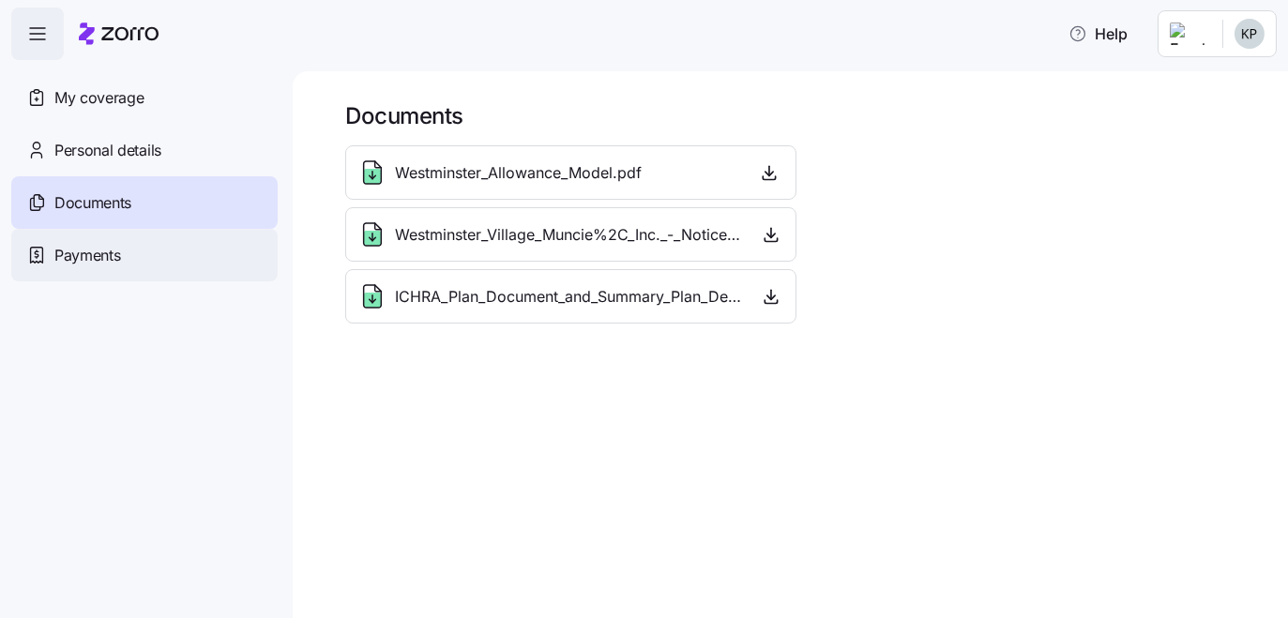
click at [83, 267] on span "Payments" at bounding box center [87, 255] width 66 height 23
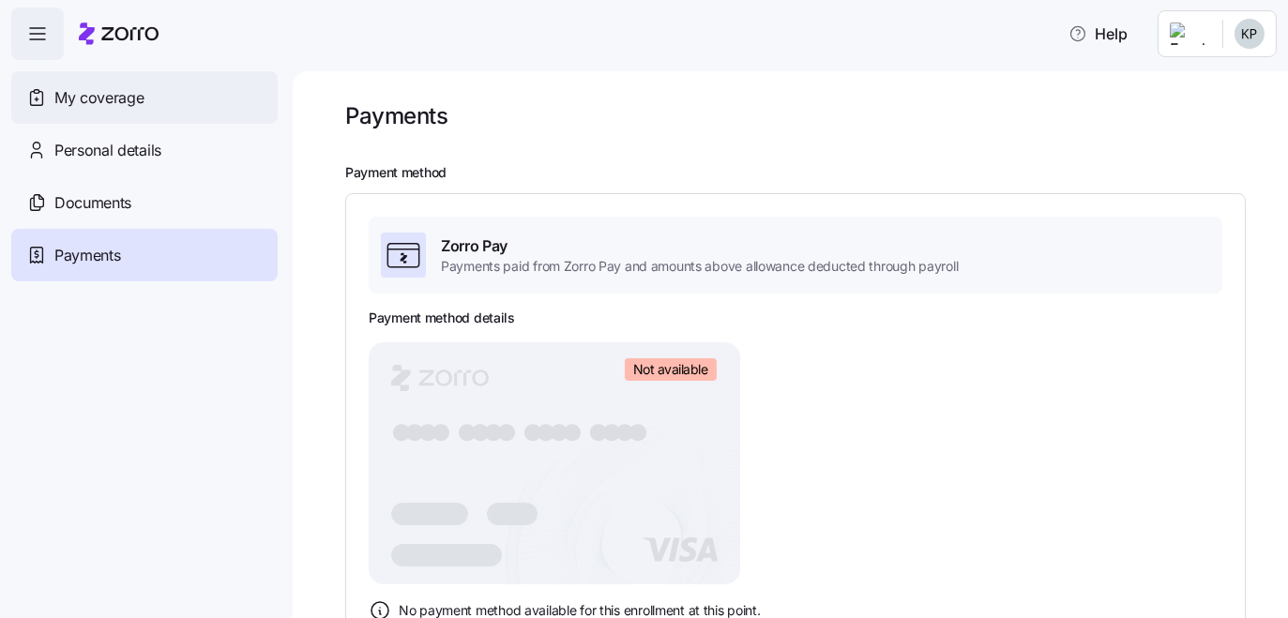
click at [115, 110] on span "My coverage" at bounding box center [98, 97] width 89 height 23
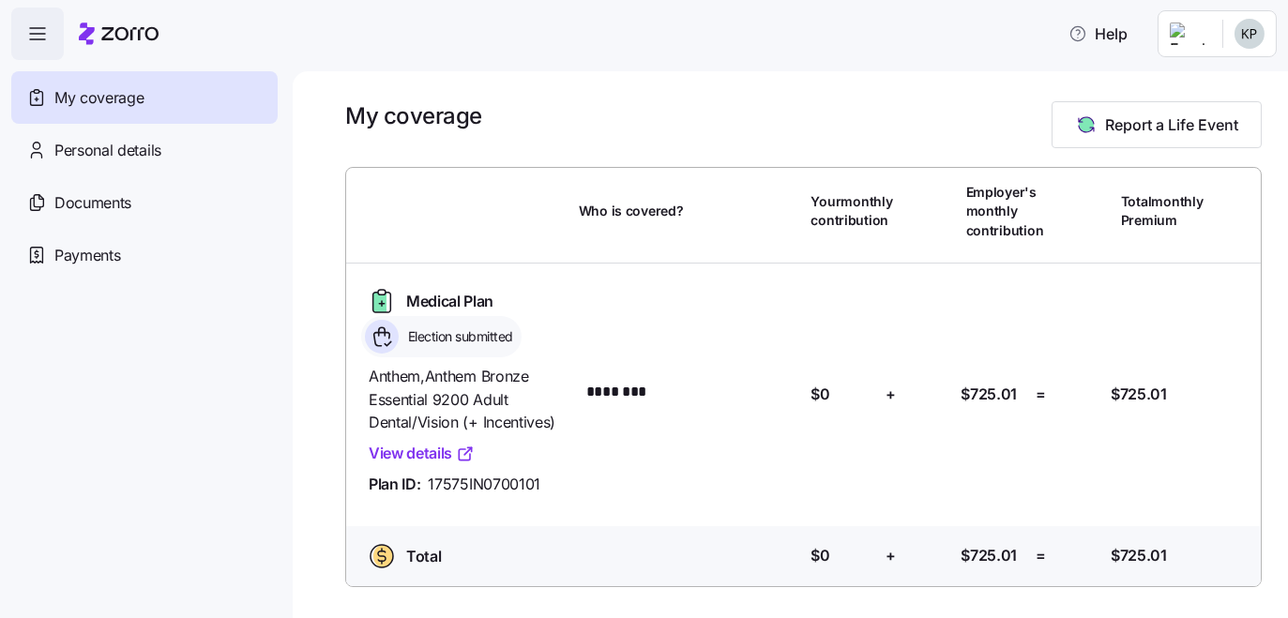
scroll to position [170, 0]
click at [513, 327] on span "Election submitted" at bounding box center [457, 336] width 111 height 19
click at [475, 447] on icon at bounding box center [465, 454] width 19 height 19
